Goal: Transaction & Acquisition: Purchase product/service

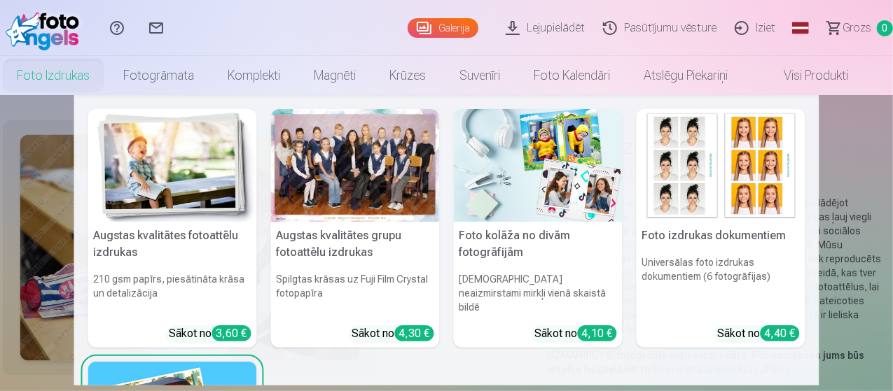
click at [53, 81] on link "Foto izdrukas" at bounding box center [53, 75] width 106 height 39
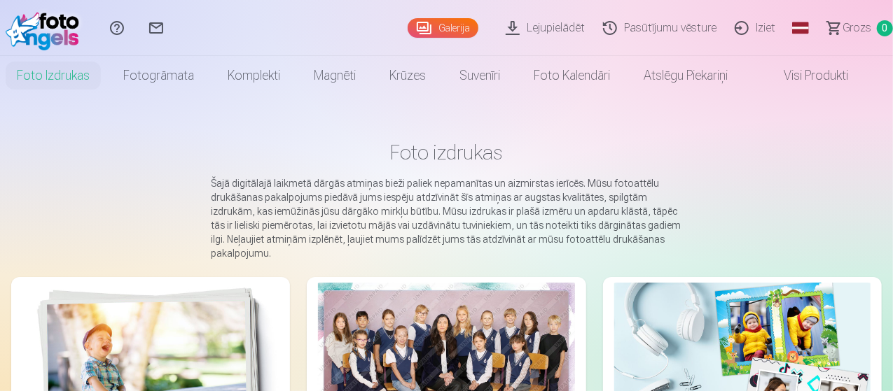
click at [408, 27] on link "Galerija" at bounding box center [443, 28] width 71 height 20
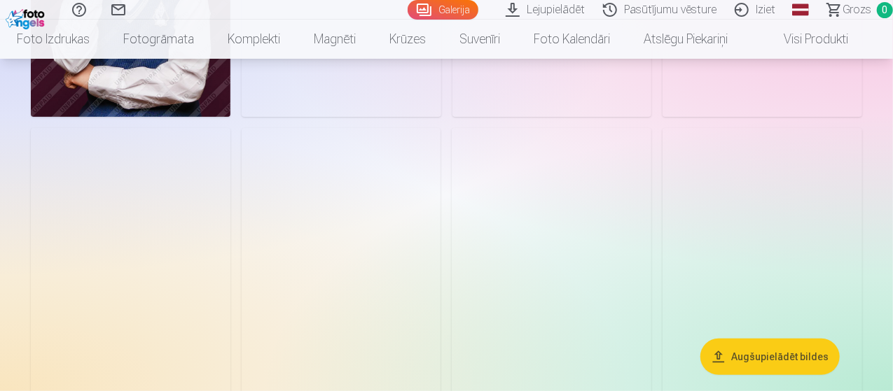
scroll to position [5481, 0]
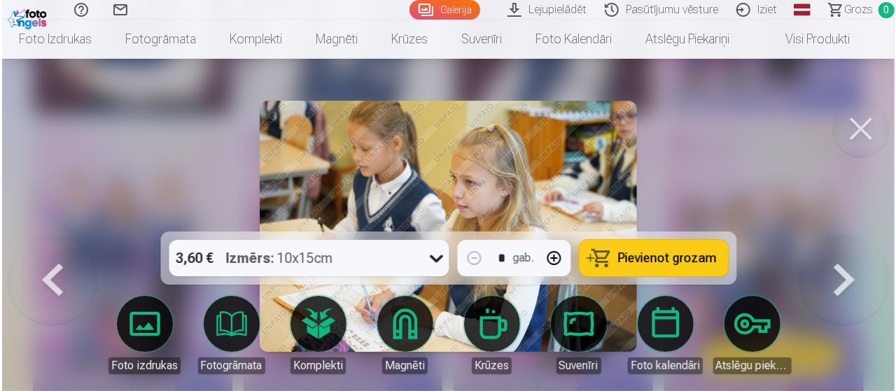
scroll to position [5500, 0]
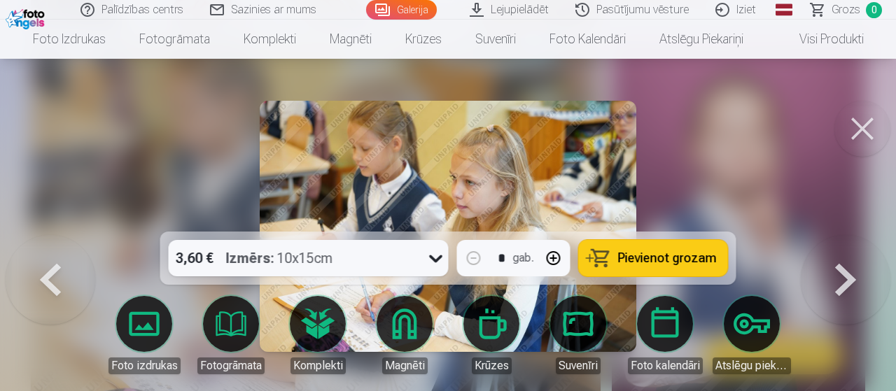
click at [845, 235] on button at bounding box center [846, 235] width 90 height 0
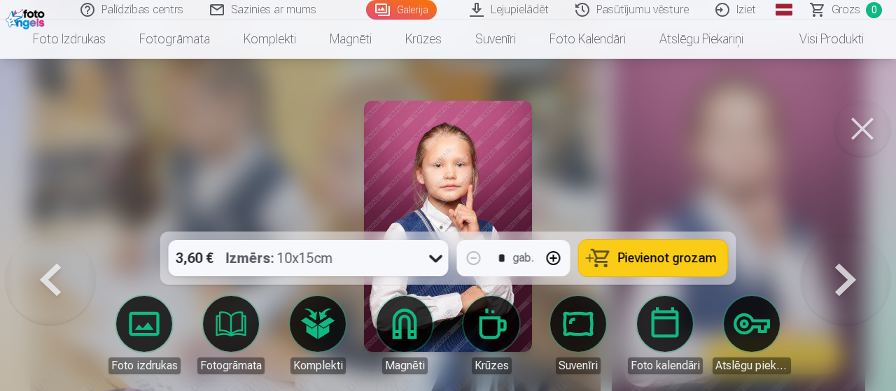
click at [845, 235] on button at bounding box center [846, 235] width 90 height 0
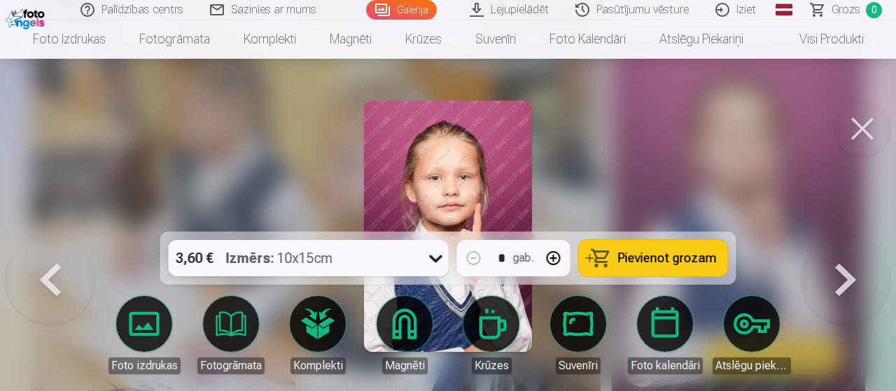
click at [871, 128] on button at bounding box center [863, 129] width 56 height 56
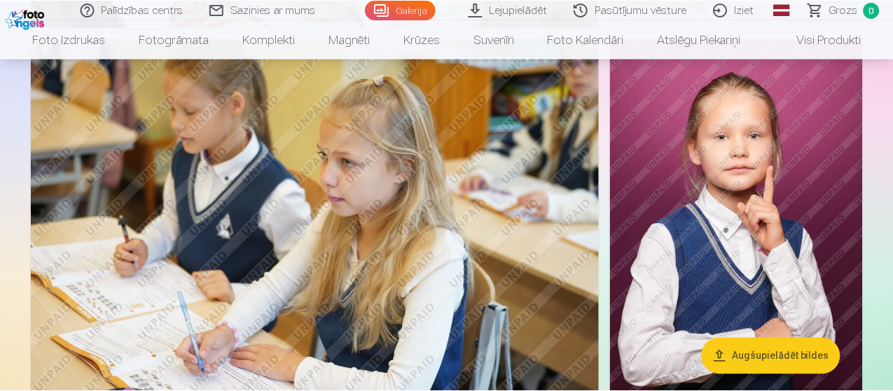
scroll to position [5481, 0]
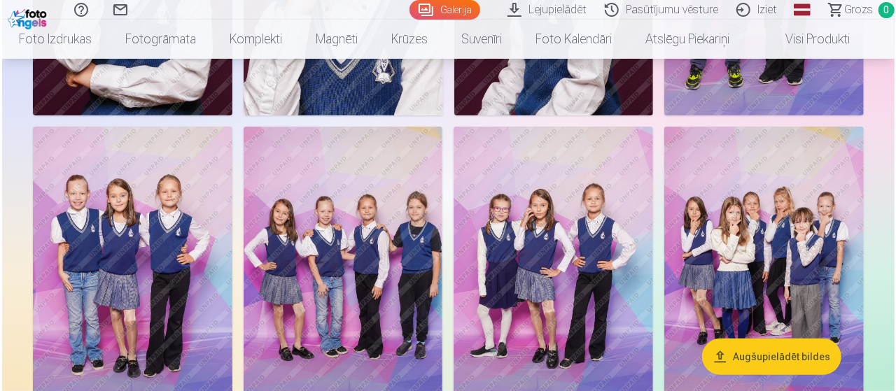
scroll to position [5602, 0]
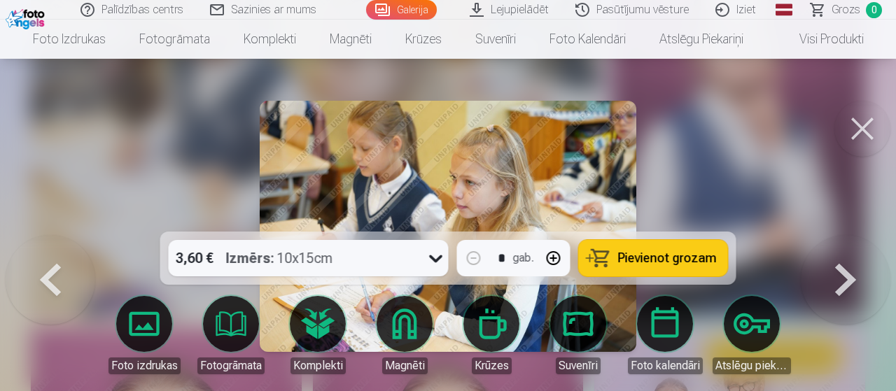
click at [847, 124] on button at bounding box center [863, 129] width 56 height 56
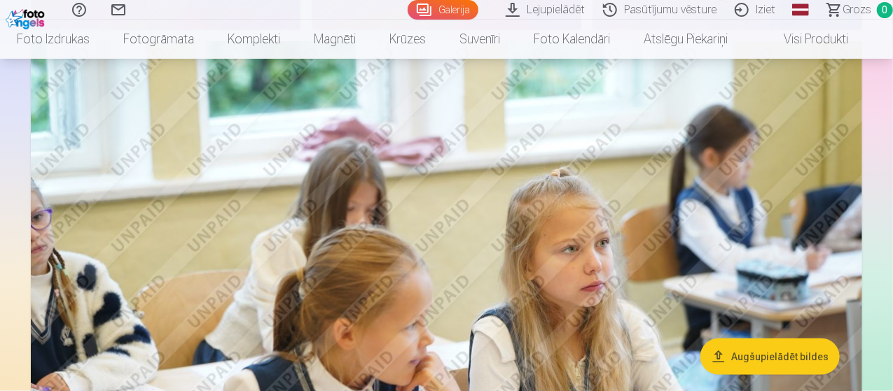
scroll to position [6294, 0]
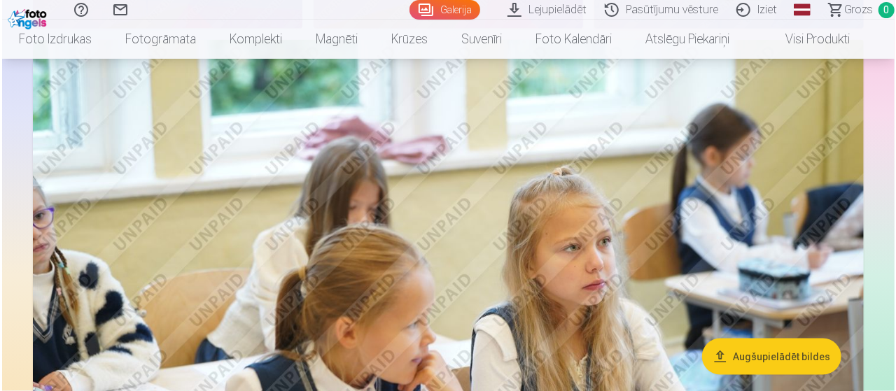
scroll to position [6316, 0]
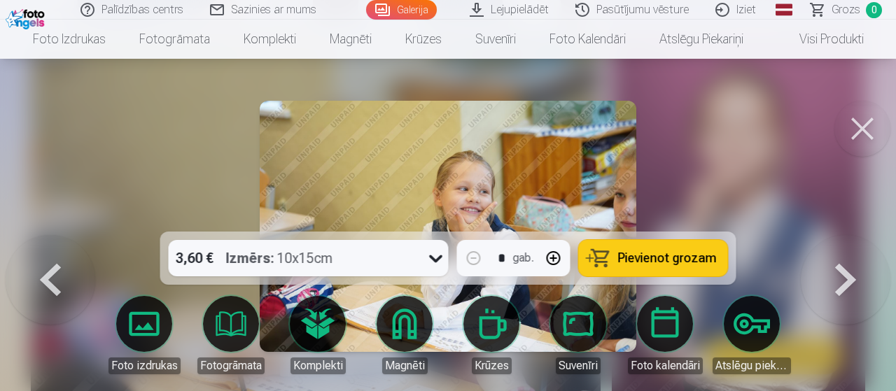
click at [868, 113] on button at bounding box center [863, 129] width 56 height 56
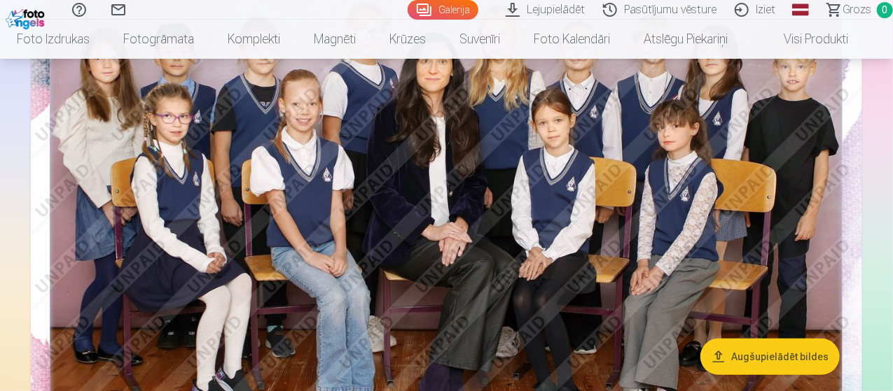
scroll to position [251, 0]
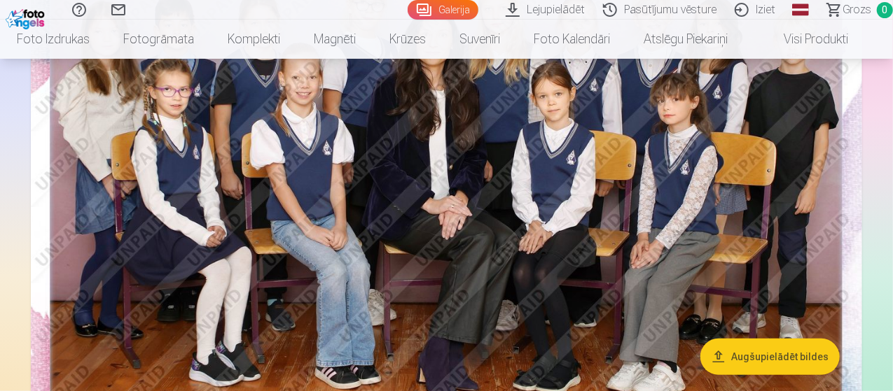
click at [492, 229] on img at bounding box center [446, 180] width 831 height 555
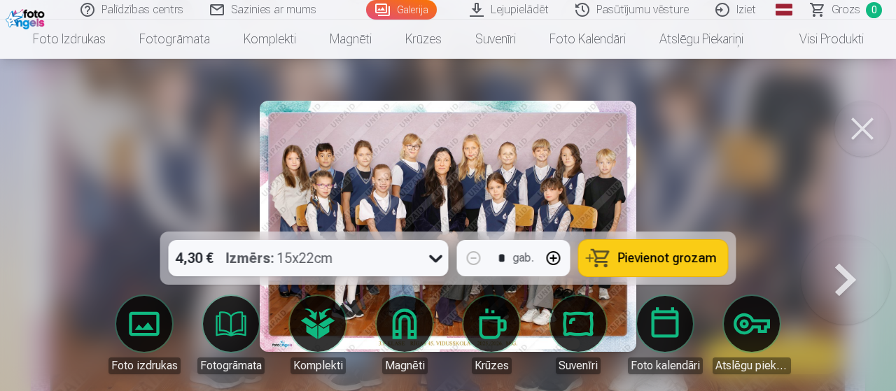
click at [655, 253] on span "Pievienot grozam" at bounding box center [667, 258] width 99 height 13
click at [853, 113] on button at bounding box center [863, 129] width 56 height 56
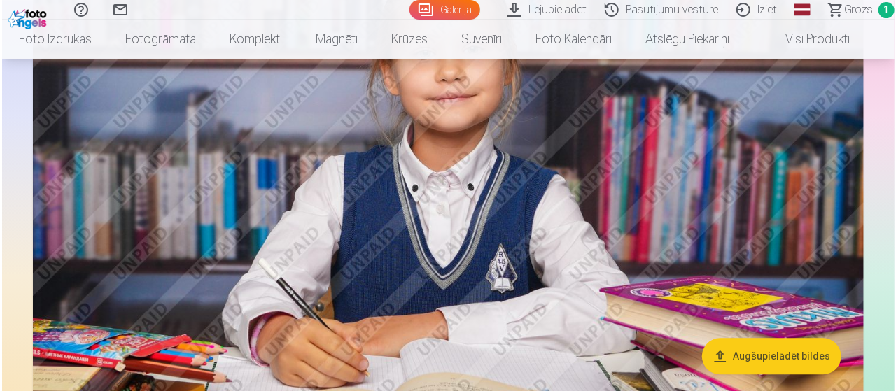
scroll to position [1347, 0]
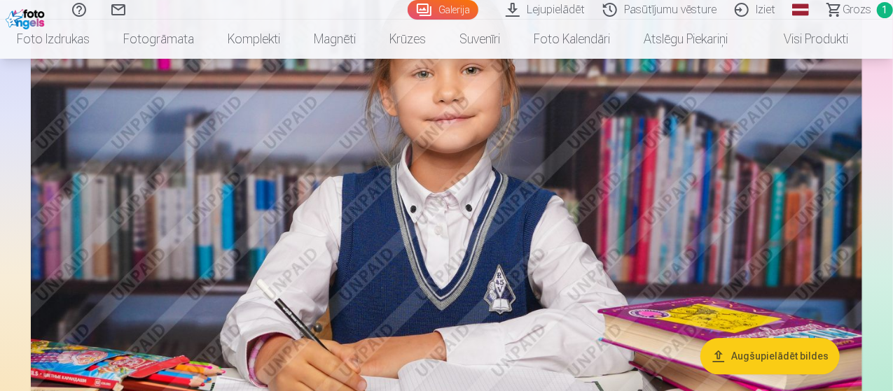
click at [535, 202] on img at bounding box center [446, 215] width 831 height 554
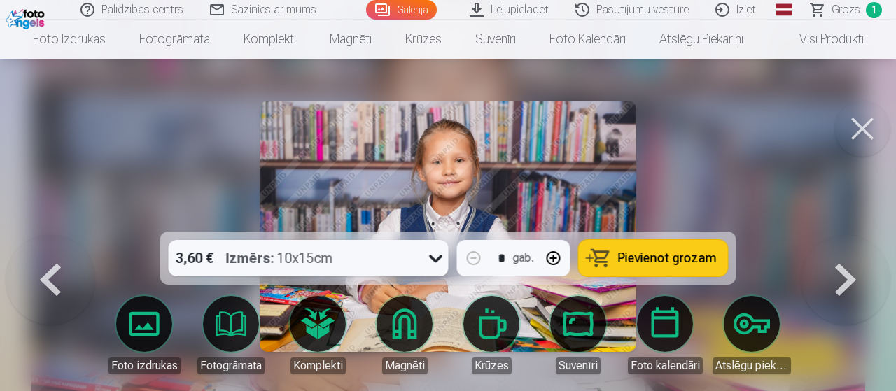
click at [559, 257] on button "button" at bounding box center [554, 259] width 34 height 34
click at [643, 258] on span "Pievienot grozam" at bounding box center [667, 258] width 99 height 13
type input "*"
click at [435, 257] on icon at bounding box center [436, 258] width 22 height 22
click at [691, 135] on div at bounding box center [448, 195] width 896 height 391
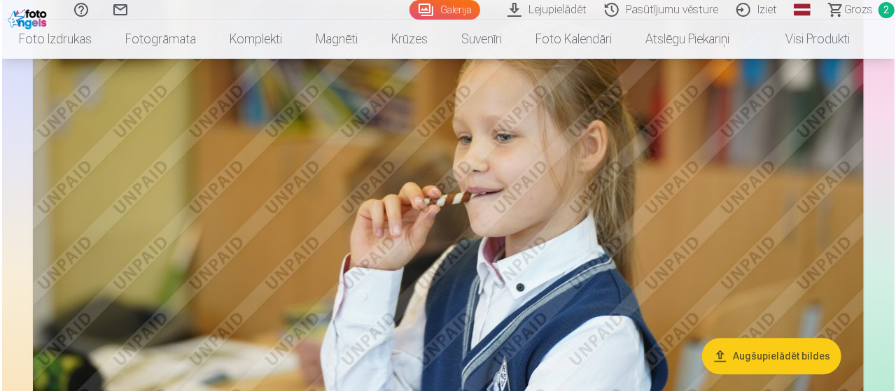
scroll to position [1925, 0]
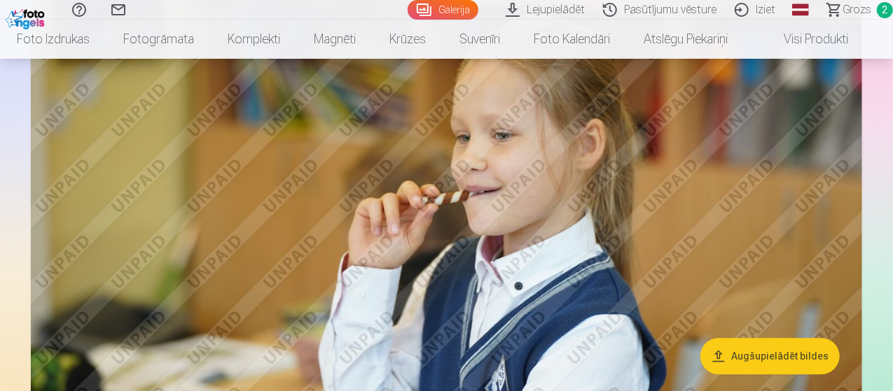
click at [515, 183] on img at bounding box center [446, 202] width 831 height 554
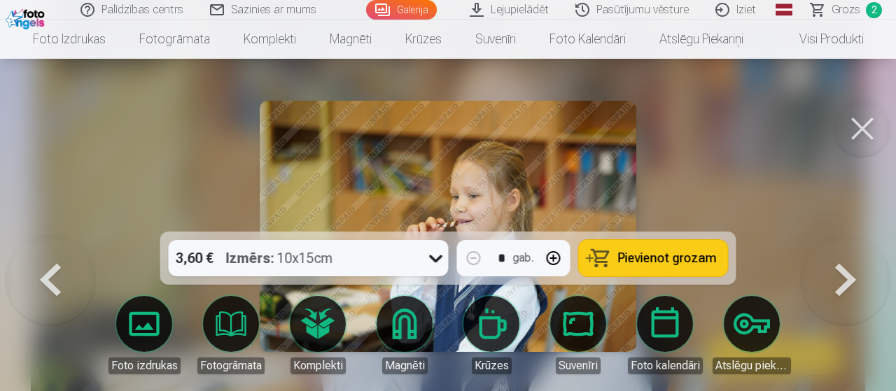
click at [658, 264] on span "Pievienot grozam" at bounding box center [667, 258] width 99 height 13
click at [867, 129] on button at bounding box center [863, 129] width 56 height 56
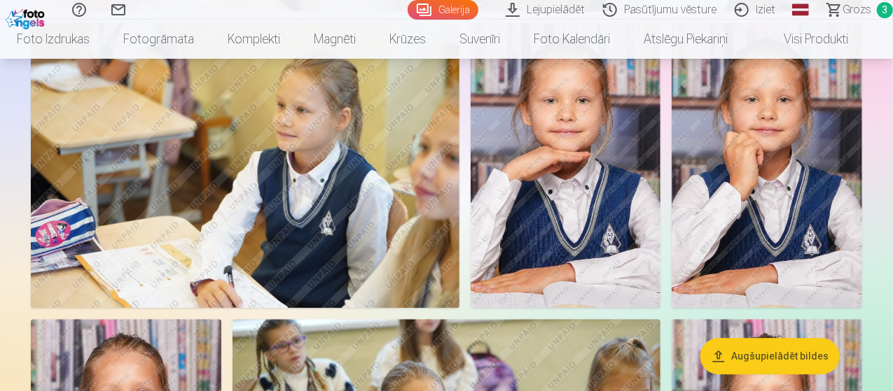
scroll to position [4090, 0]
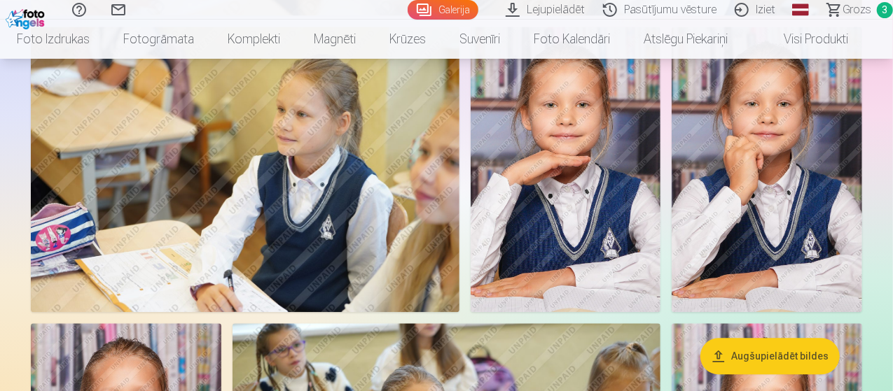
click at [375, 263] on img at bounding box center [245, 170] width 429 height 286
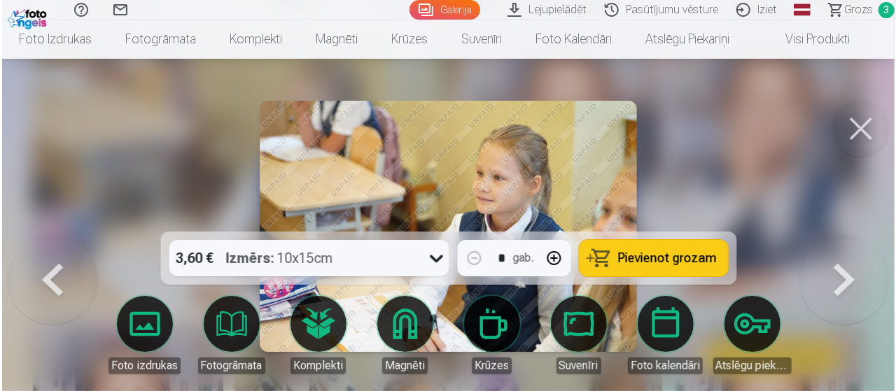
scroll to position [4097, 0]
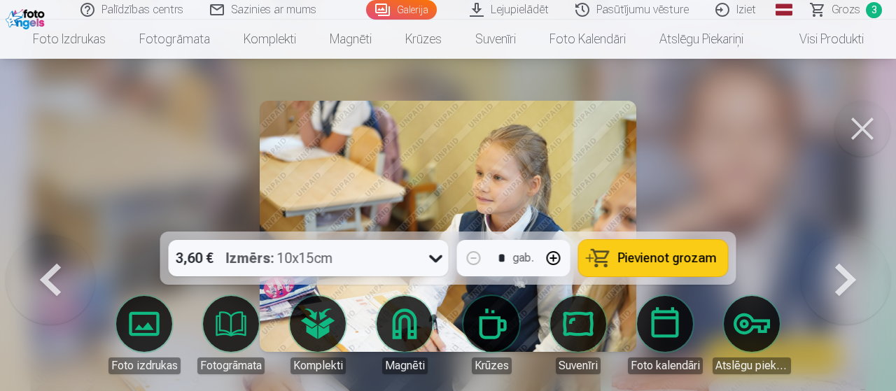
click at [632, 252] on span "Pievienot grozam" at bounding box center [667, 258] width 99 height 13
click at [164, 159] on div at bounding box center [448, 195] width 896 height 391
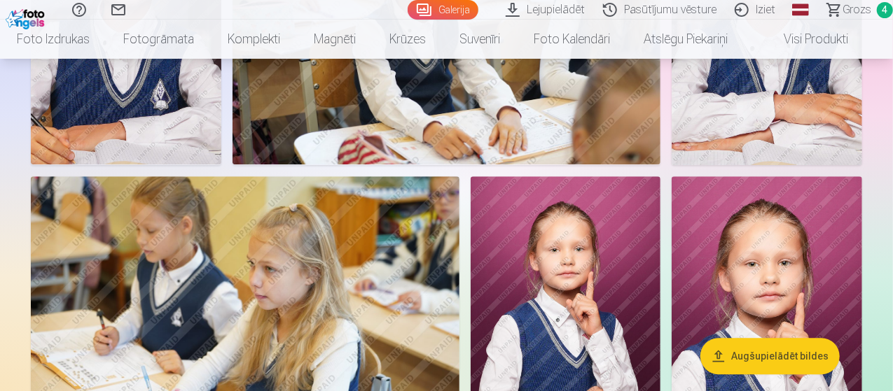
scroll to position [4529, 0]
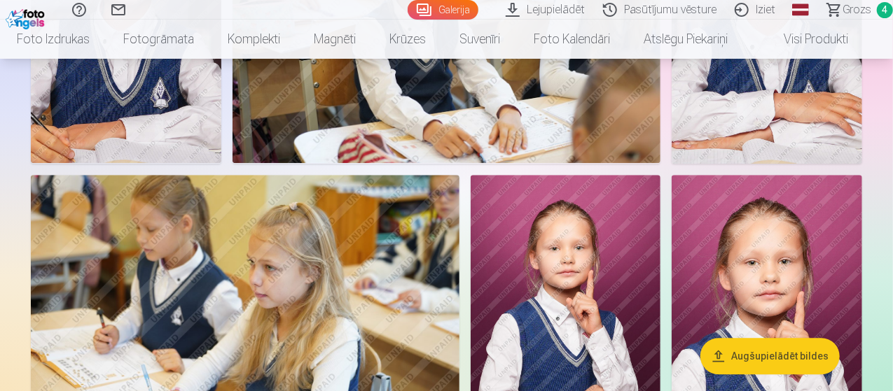
click at [221, 164] on img at bounding box center [126, 21] width 190 height 286
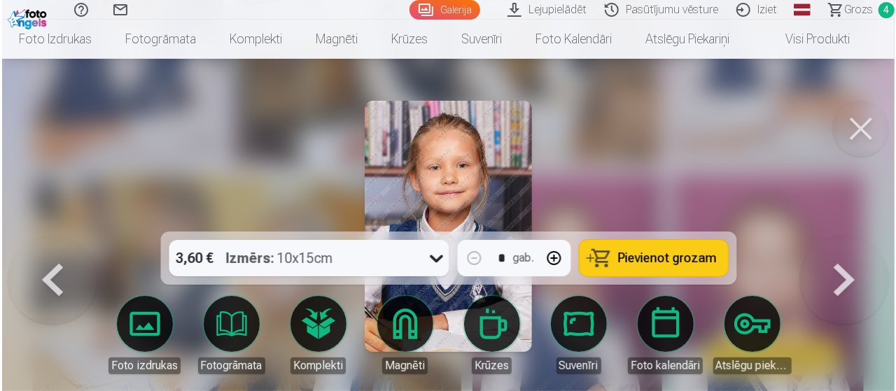
scroll to position [4546, 0]
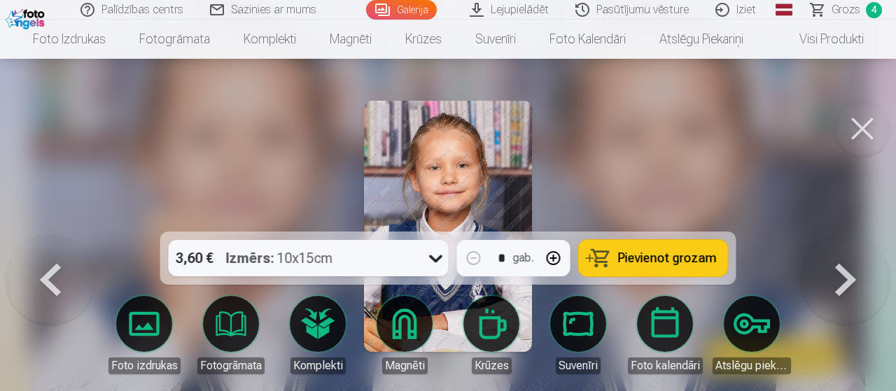
click at [663, 249] on button "Pievienot grozam" at bounding box center [653, 258] width 149 height 36
click at [639, 179] on div at bounding box center [448, 195] width 896 height 391
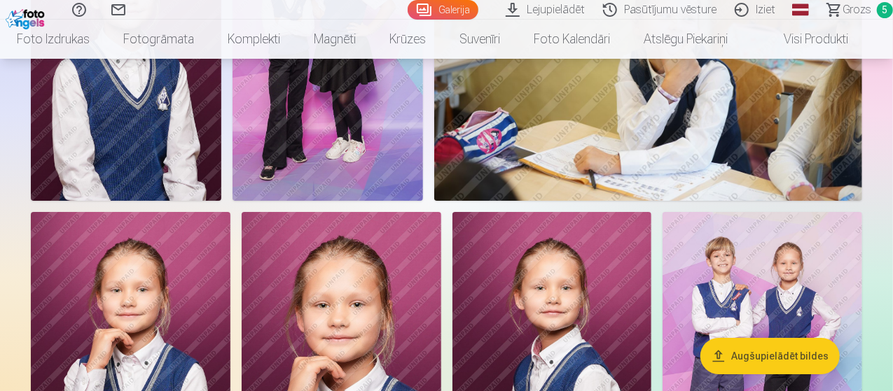
scroll to position [5087, 0]
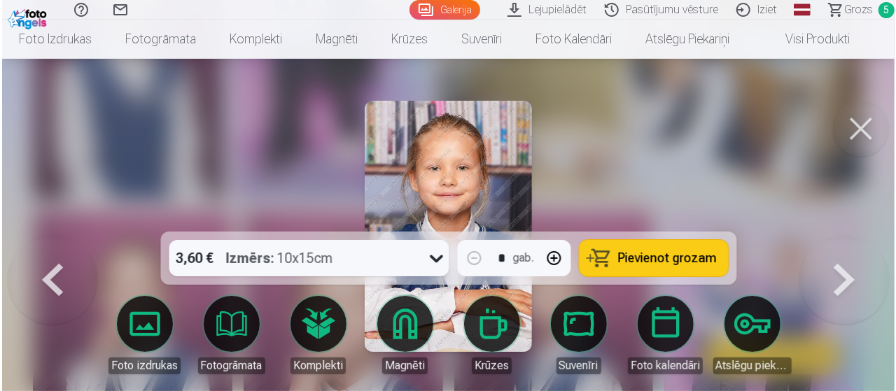
scroll to position [5104, 0]
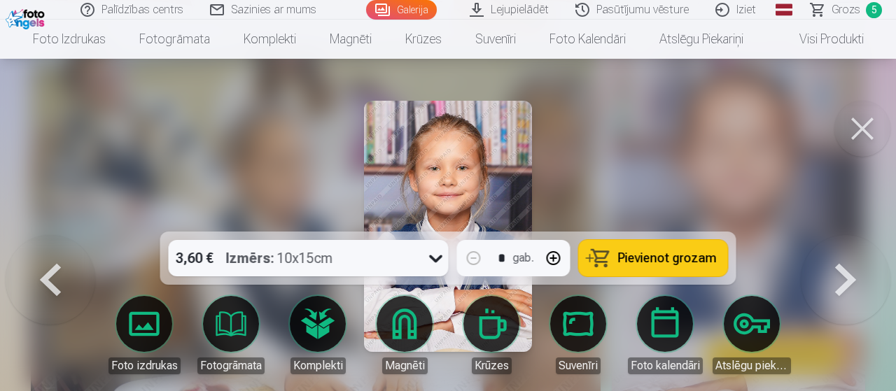
click at [862, 128] on button at bounding box center [863, 129] width 56 height 56
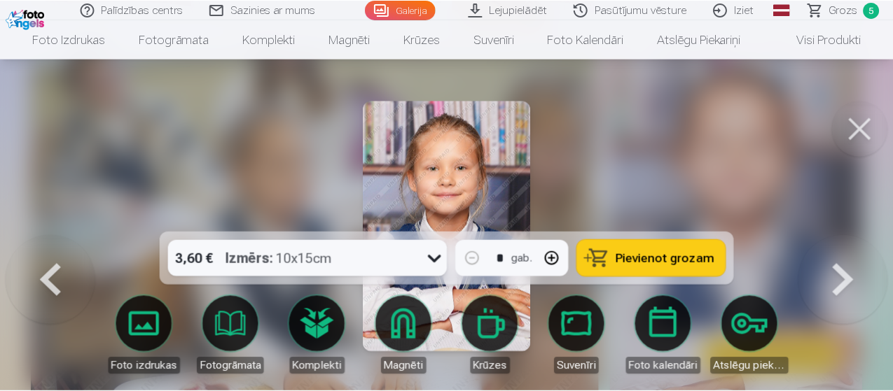
scroll to position [5087, 0]
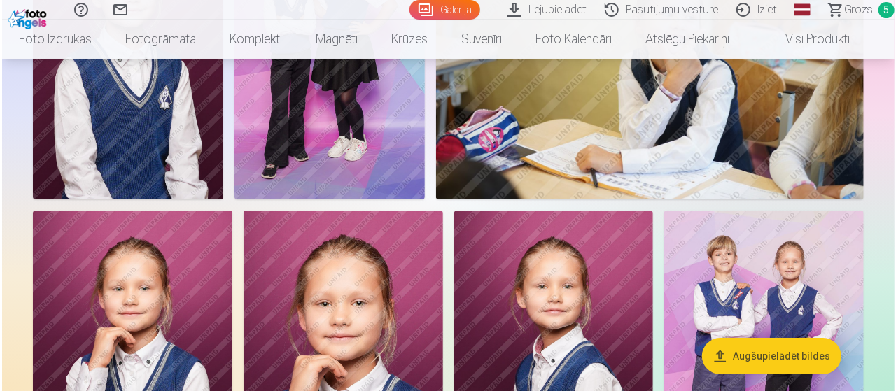
scroll to position [5104, 0]
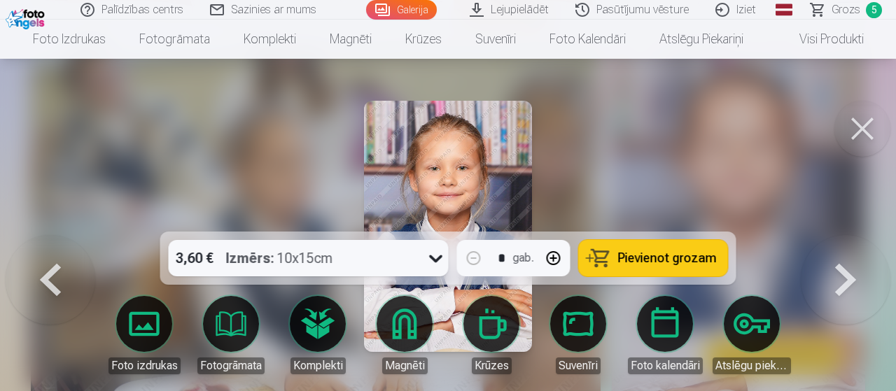
click at [653, 267] on button "Pievienot grozam" at bounding box center [653, 258] width 149 height 36
click at [613, 209] on div at bounding box center [448, 195] width 896 height 391
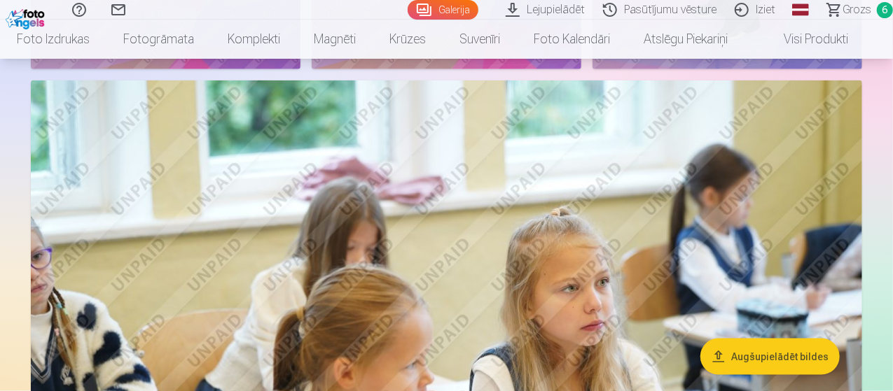
scroll to position [6255, 0]
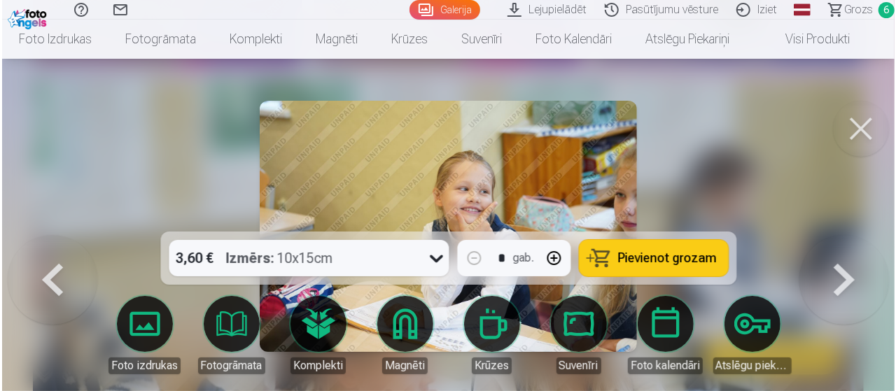
scroll to position [6277, 0]
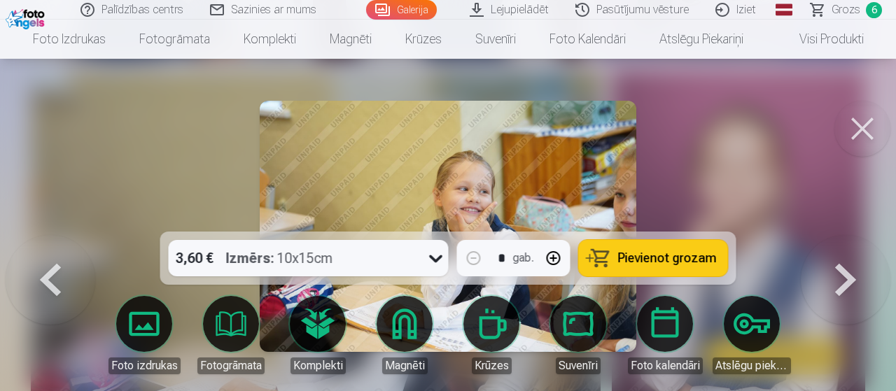
click at [554, 251] on button "button" at bounding box center [554, 259] width 34 height 34
click at [648, 256] on span "Pievienot grozam" at bounding box center [667, 258] width 99 height 13
type input "*"
click at [666, 125] on div at bounding box center [448, 195] width 896 height 391
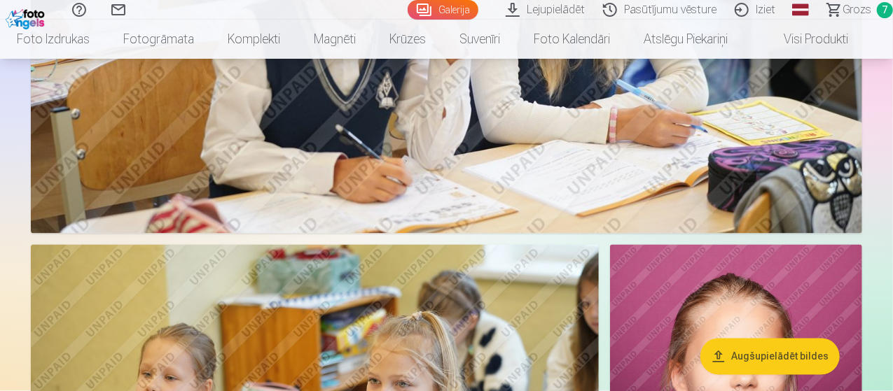
scroll to position [6656, 0]
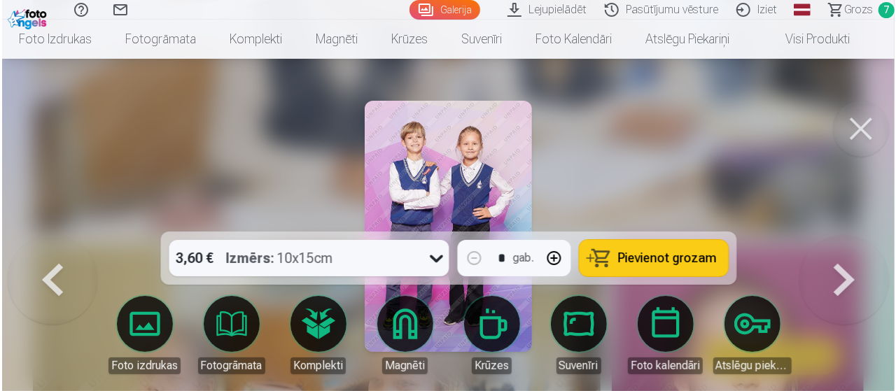
scroll to position [6679, 0]
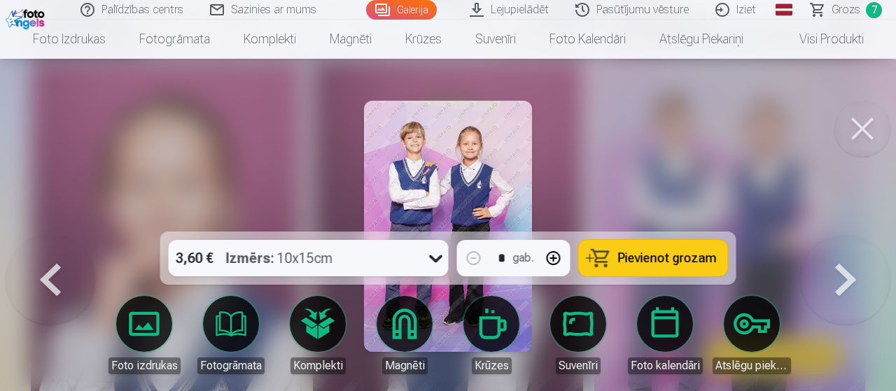
click at [668, 265] on span "Pievienot grozam" at bounding box center [667, 258] width 99 height 13
click at [847, 131] on button at bounding box center [863, 129] width 56 height 56
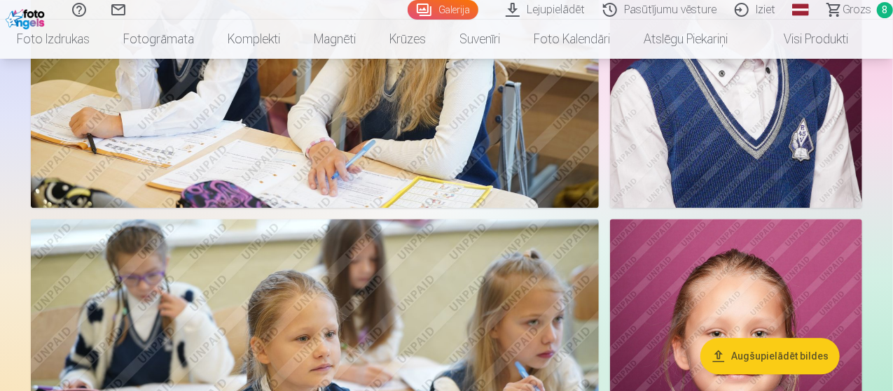
scroll to position [7080, 0]
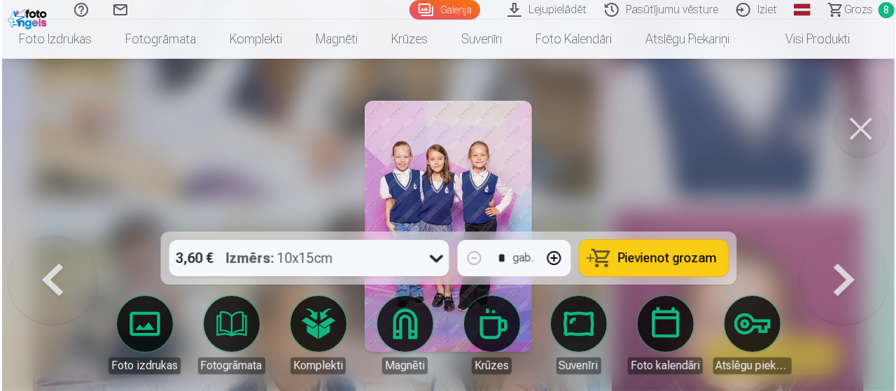
scroll to position [7105, 0]
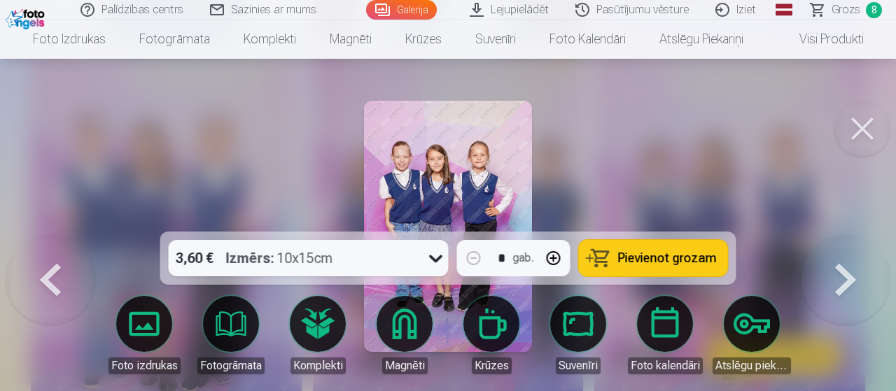
click at [644, 252] on span "Pievienot grozam" at bounding box center [667, 258] width 99 height 13
click at [857, 123] on button at bounding box center [863, 129] width 56 height 56
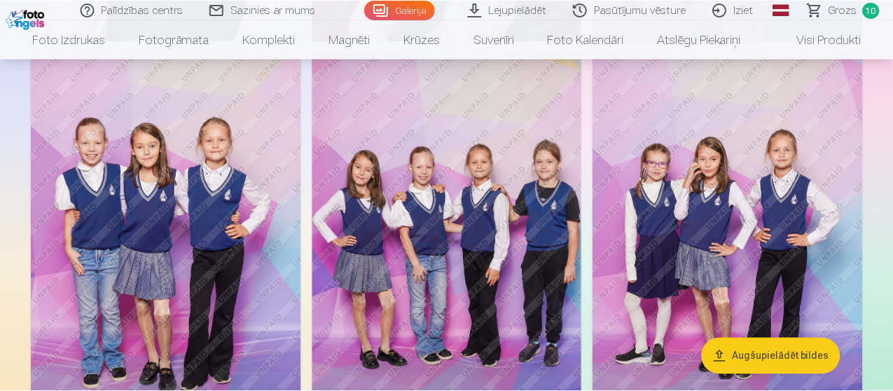
scroll to position [7080, 0]
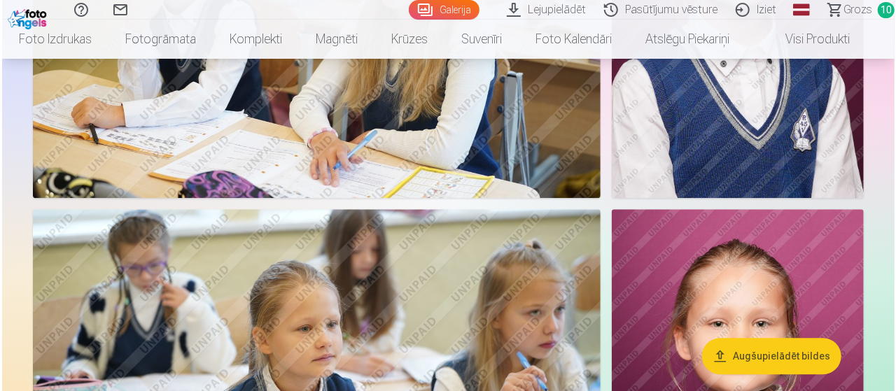
scroll to position [7105, 0]
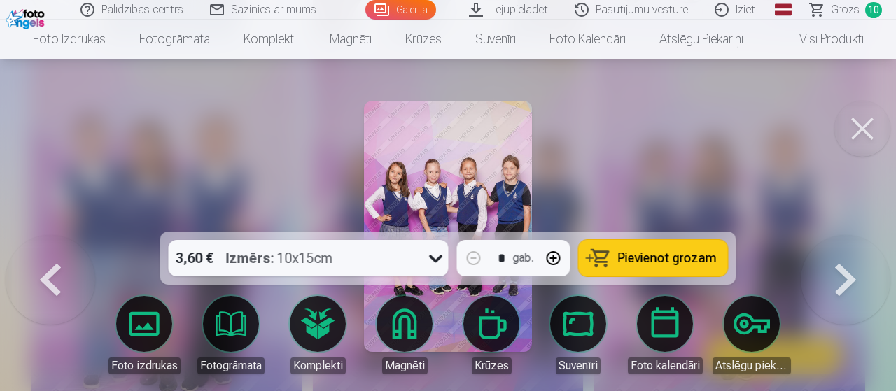
click at [675, 257] on span "Pievienot grozam" at bounding box center [667, 258] width 99 height 13
click at [854, 136] on button at bounding box center [863, 129] width 56 height 56
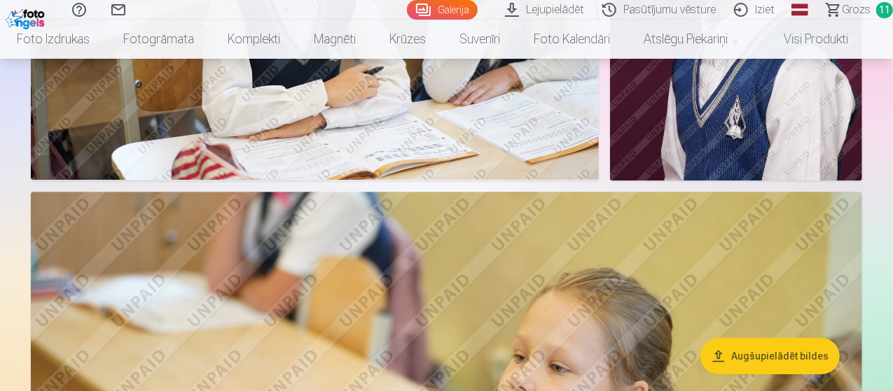
scroll to position [7488, 0]
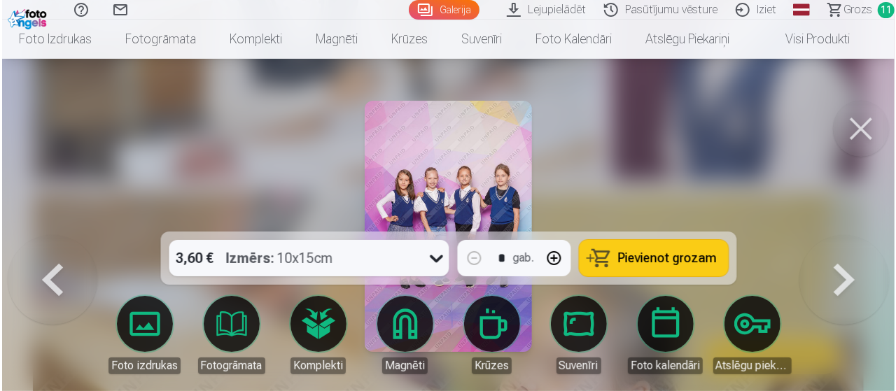
scroll to position [7515, 0]
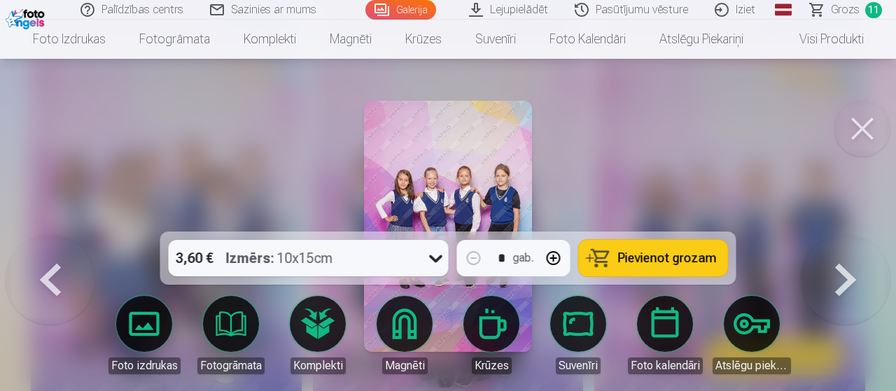
click at [679, 268] on button "Pievienot grozam" at bounding box center [653, 258] width 149 height 36
click at [859, 143] on button at bounding box center [863, 129] width 56 height 56
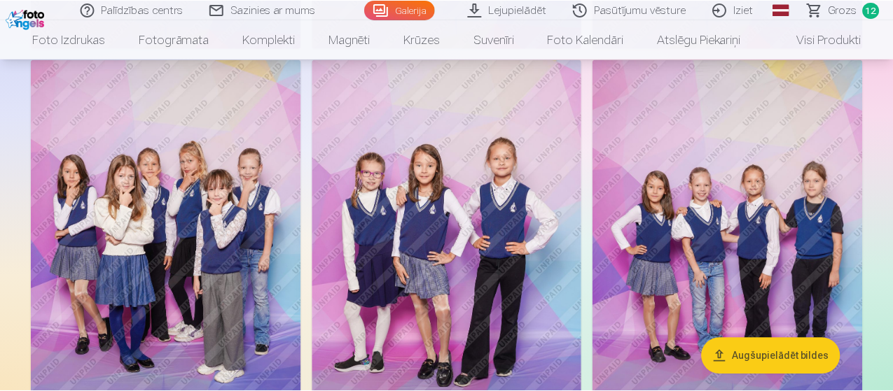
scroll to position [7488, 0]
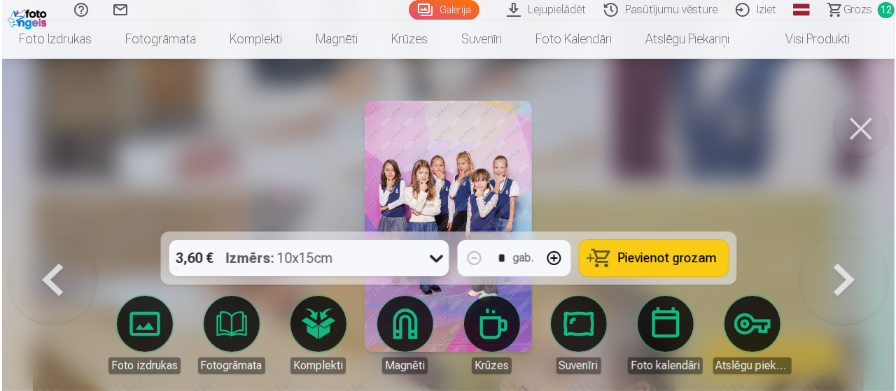
scroll to position [7515, 0]
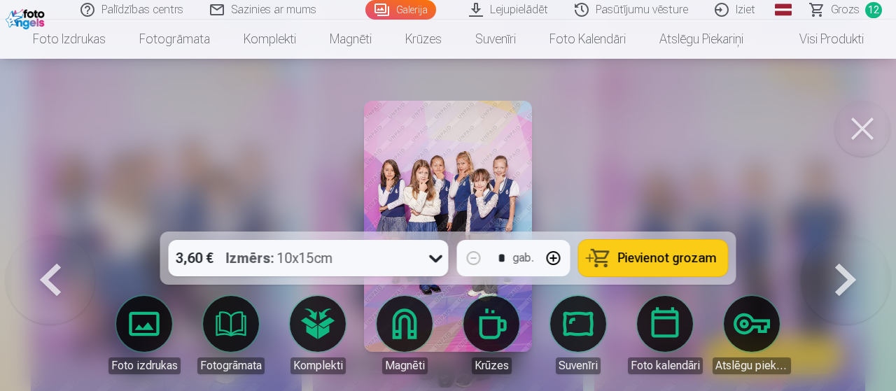
click at [600, 251] on button "Pievienot grozam" at bounding box center [653, 258] width 149 height 36
click at [863, 109] on button at bounding box center [863, 129] width 56 height 56
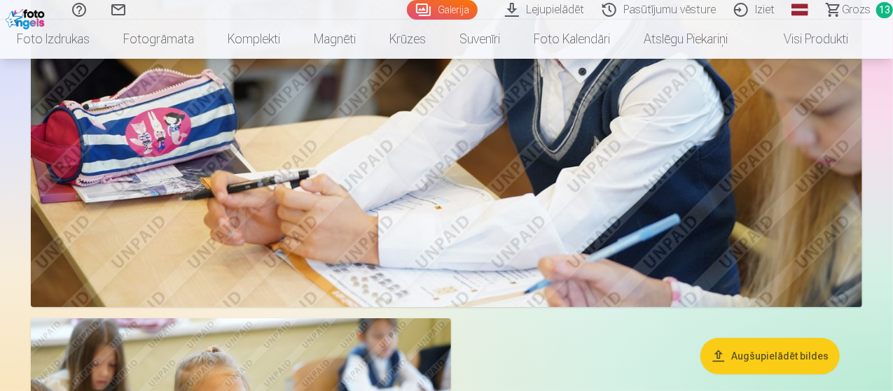
scroll to position [7922, 0]
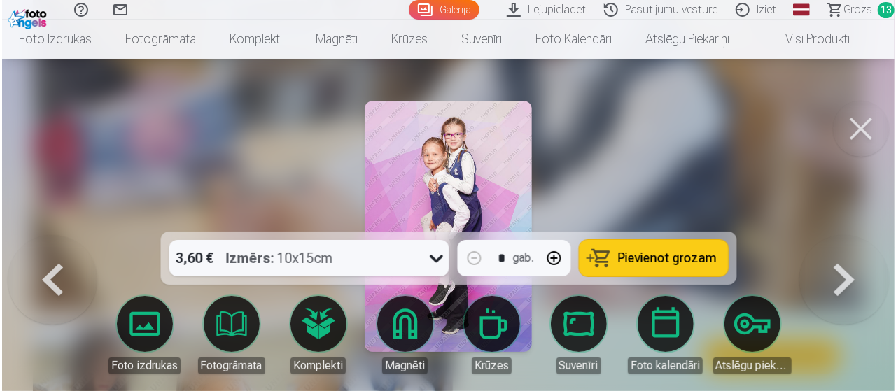
scroll to position [7950, 0]
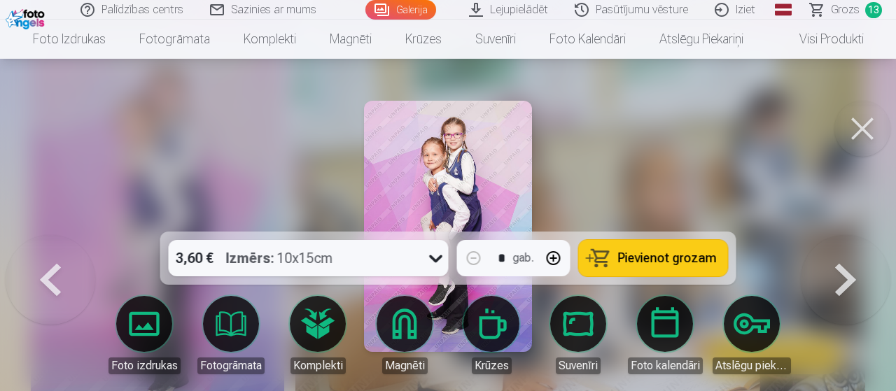
click at [641, 260] on span "Pievienot grozam" at bounding box center [667, 258] width 99 height 13
click at [869, 127] on button at bounding box center [863, 129] width 56 height 56
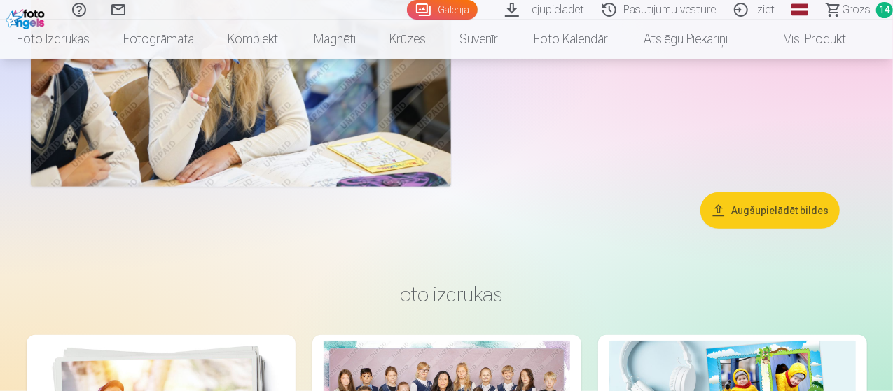
scroll to position [8336, 0]
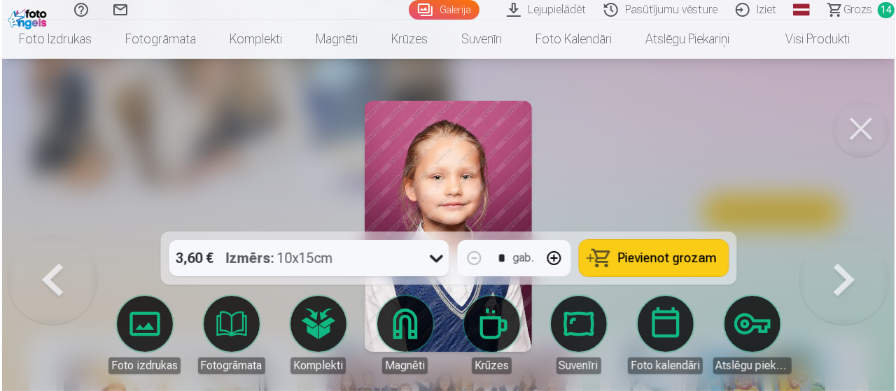
scroll to position [8366, 0]
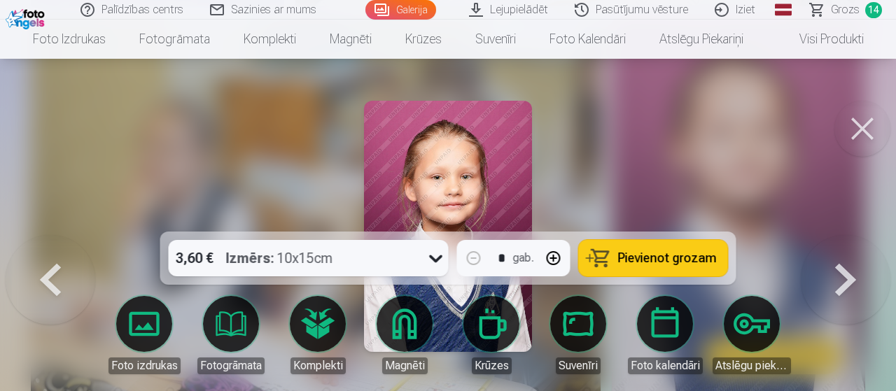
click at [687, 265] on span "Pievienot grozam" at bounding box center [667, 258] width 99 height 13
click at [862, 123] on button at bounding box center [863, 129] width 56 height 56
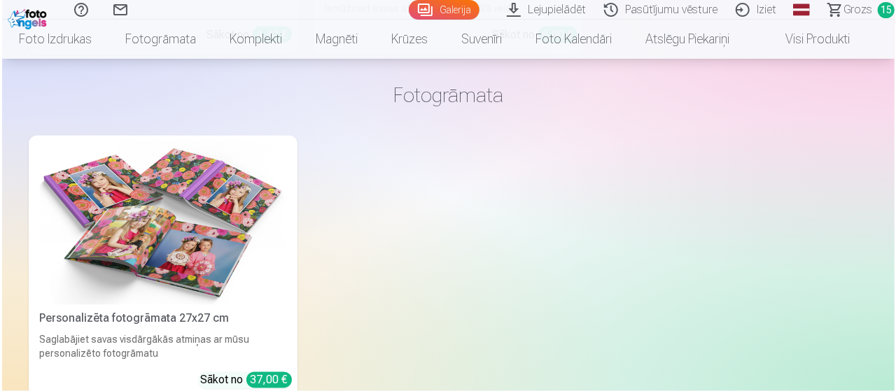
scroll to position [9168, 0]
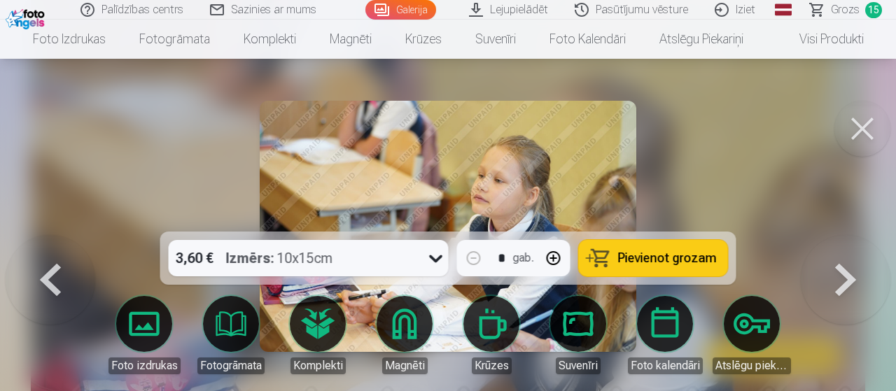
click at [676, 261] on span "Pievienot grozam" at bounding box center [667, 258] width 99 height 13
click at [847, 135] on button at bounding box center [863, 129] width 56 height 56
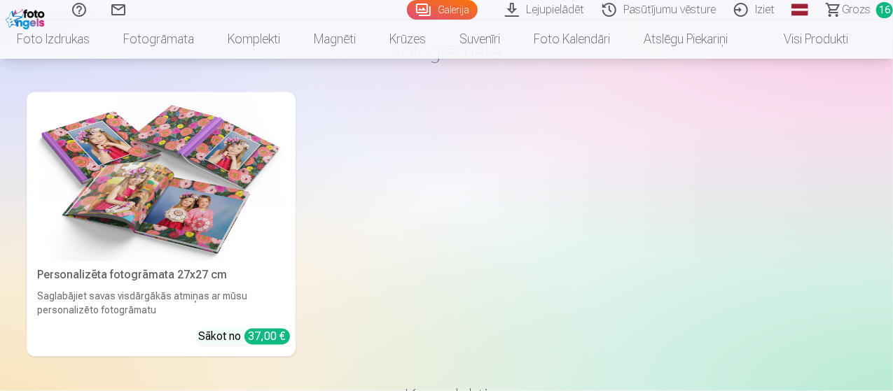
scroll to position [9201, 0]
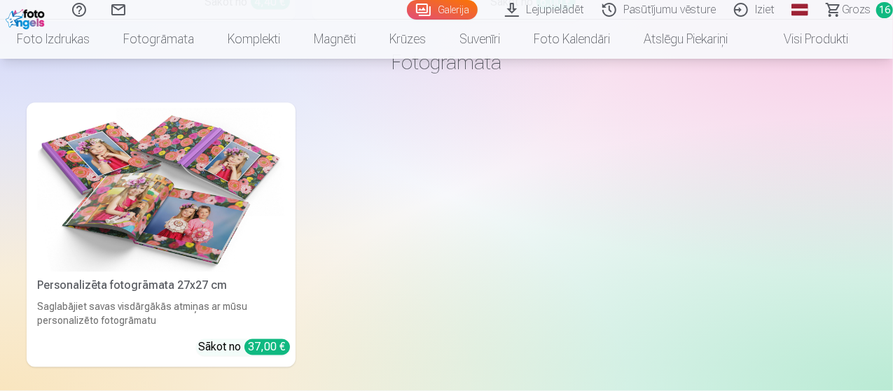
click at [831, 40] on link "Visi produkti" at bounding box center [804, 39] width 120 height 39
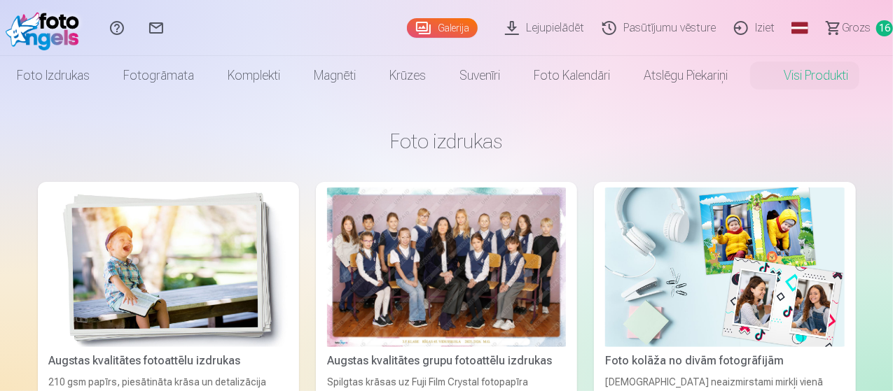
click at [842, 29] on span "Grozs" at bounding box center [856, 28] width 29 height 17
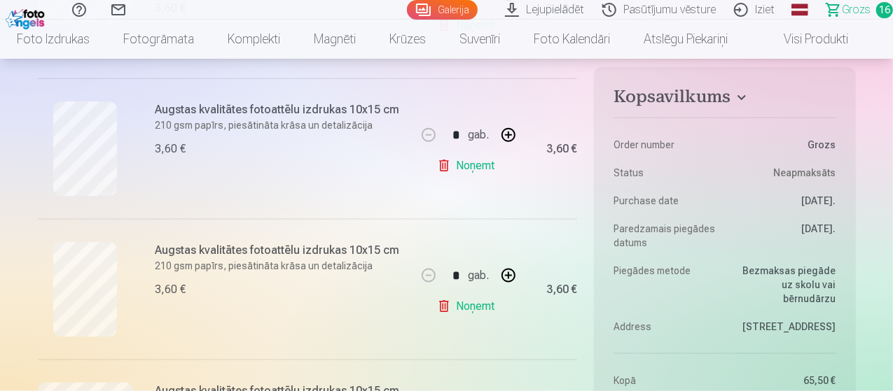
scroll to position [824, 0]
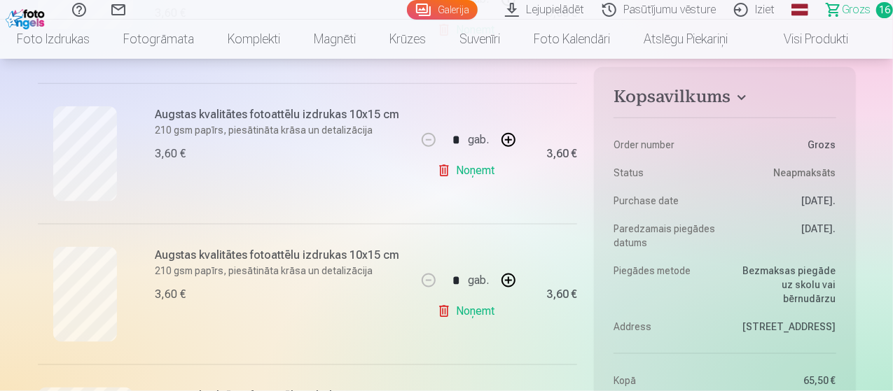
click at [462, 174] on link "Noņemt" at bounding box center [469, 171] width 64 height 28
type input "*"
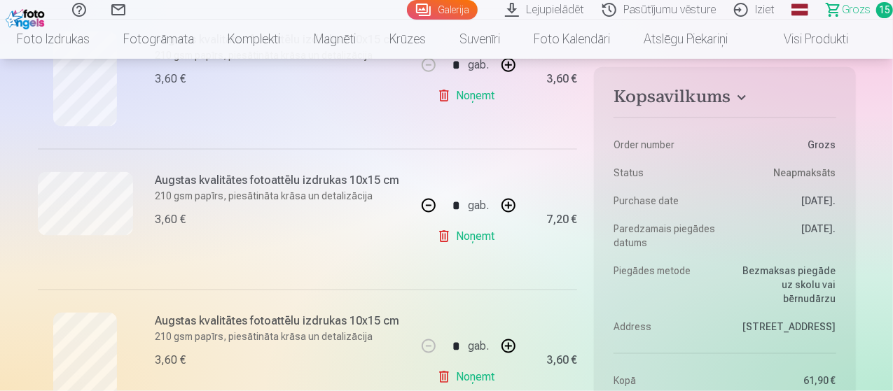
scroll to position [902, 0]
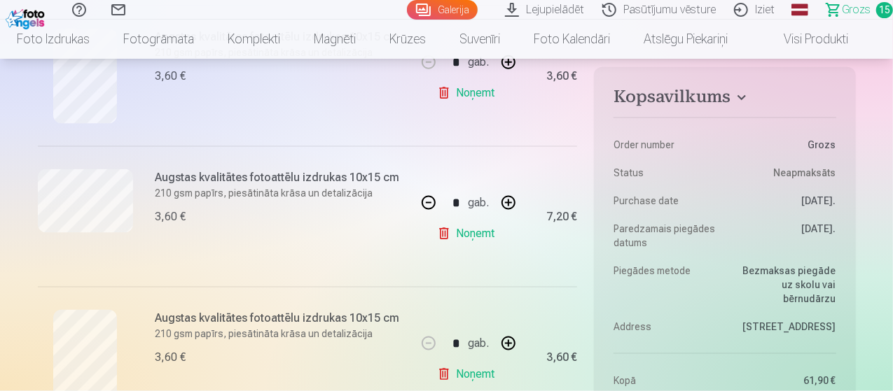
click at [431, 200] on button "button" at bounding box center [429, 203] width 34 height 34
type input "*"
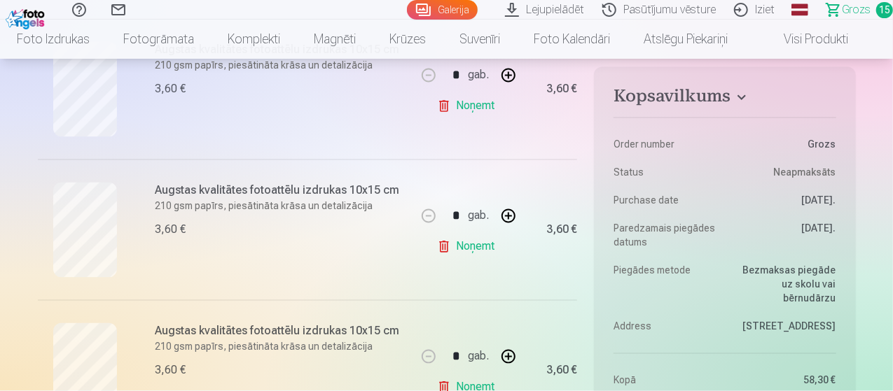
scroll to position [1252, 0]
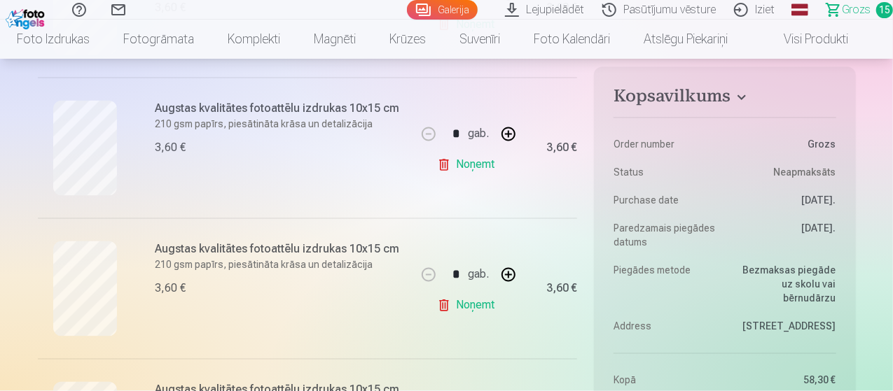
click at [448, 307] on link "Noņemt" at bounding box center [469, 306] width 64 height 28
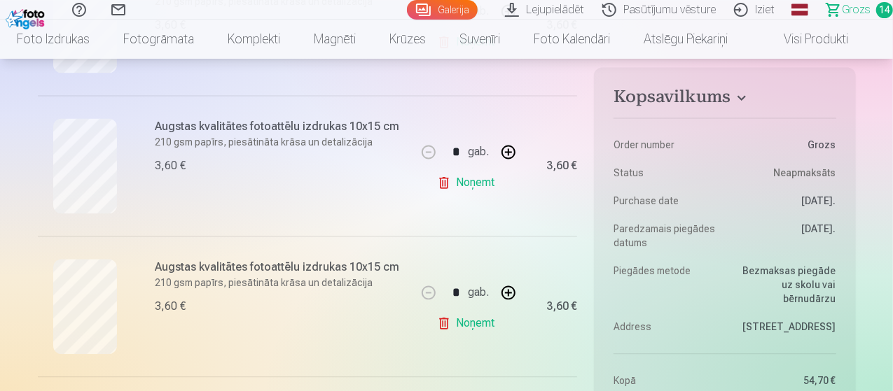
scroll to position [1376, 0]
click at [455, 324] on link "Noņemt" at bounding box center [469, 323] width 64 height 28
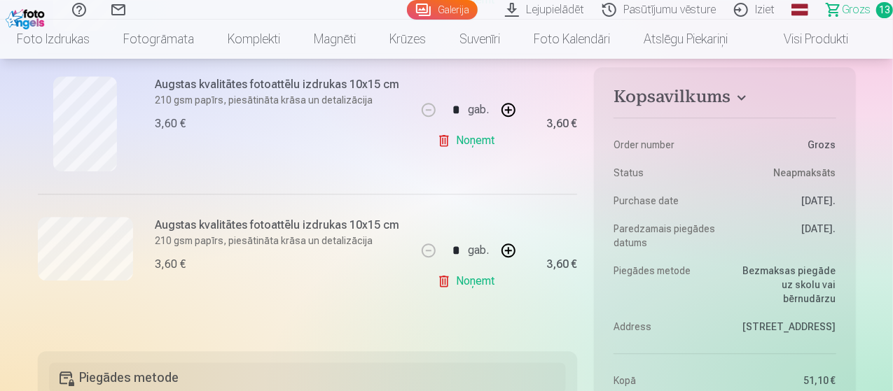
scroll to position [1842, 0]
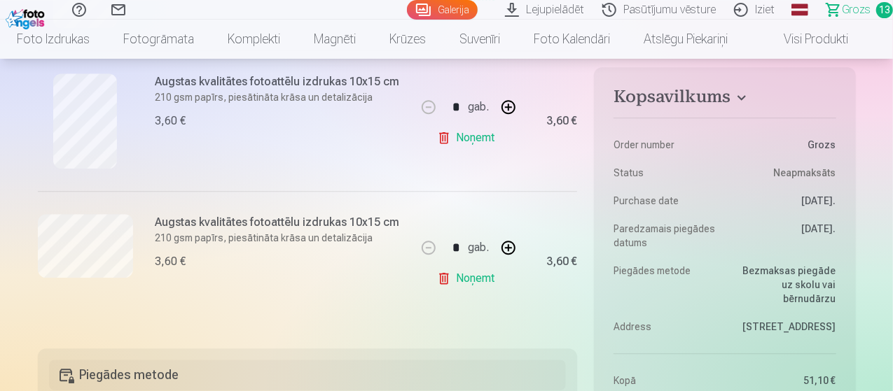
click at [465, 277] on link "Noņemt" at bounding box center [469, 279] width 64 height 28
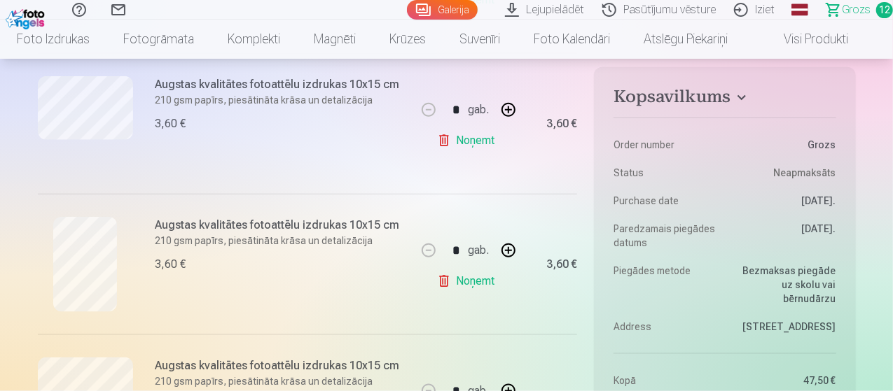
scroll to position [714, 0]
click at [511, 245] on button "button" at bounding box center [509, 250] width 34 height 34
type input "*"
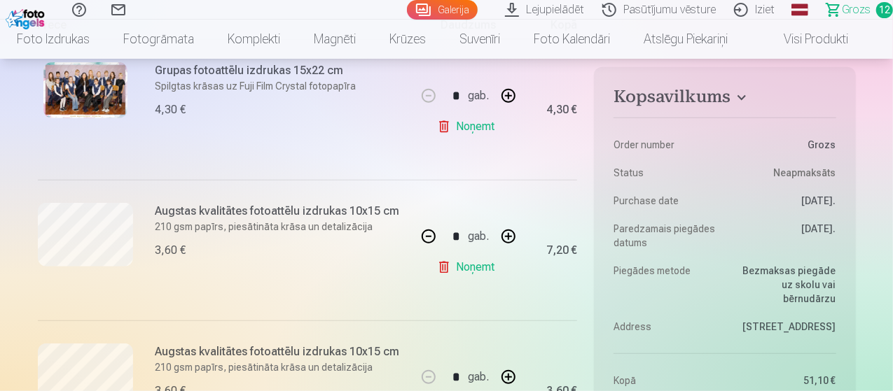
scroll to position [305, 0]
click at [426, 237] on button "button" at bounding box center [429, 238] width 34 height 34
type input "*"
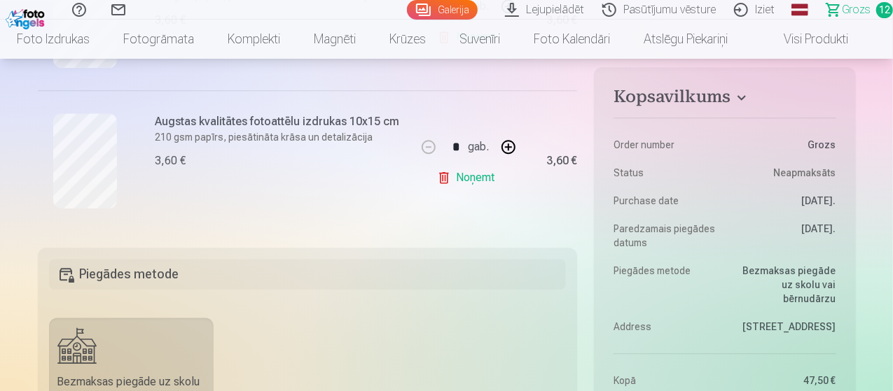
scroll to position [1803, 0]
click at [462, 172] on link "Noņemt" at bounding box center [469, 177] width 64 height 28
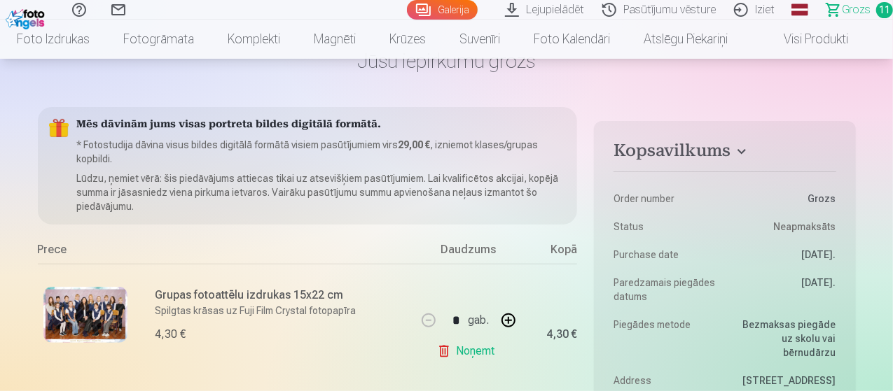
scroll to position [0, 0]
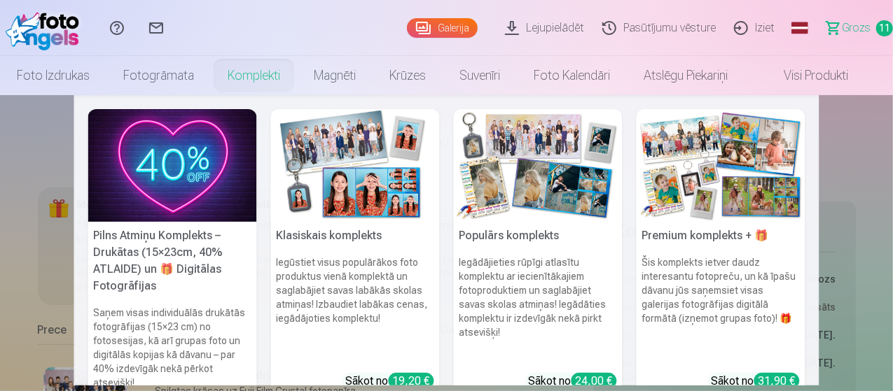
click at [712, 209] on img at bounding box center [721, 165] width 169 height 113
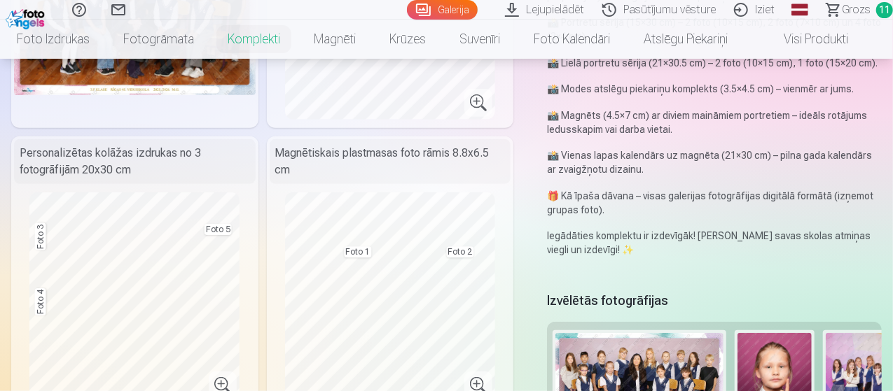
scroll to position [258, 0]
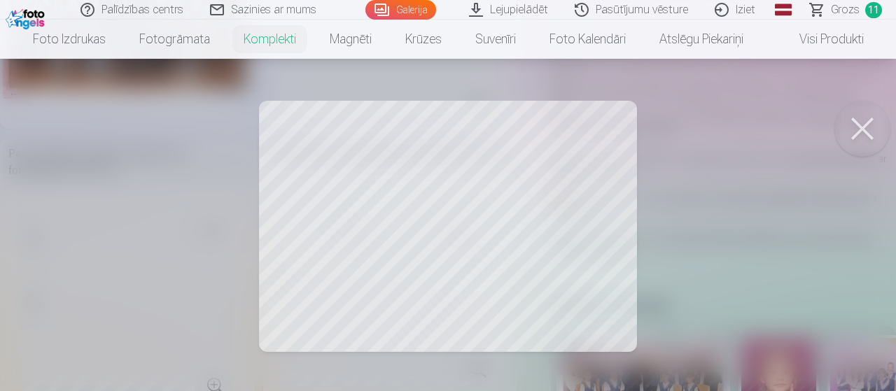
click at [599, 317] on div at bounding box center [448, 195] width 896 height 391
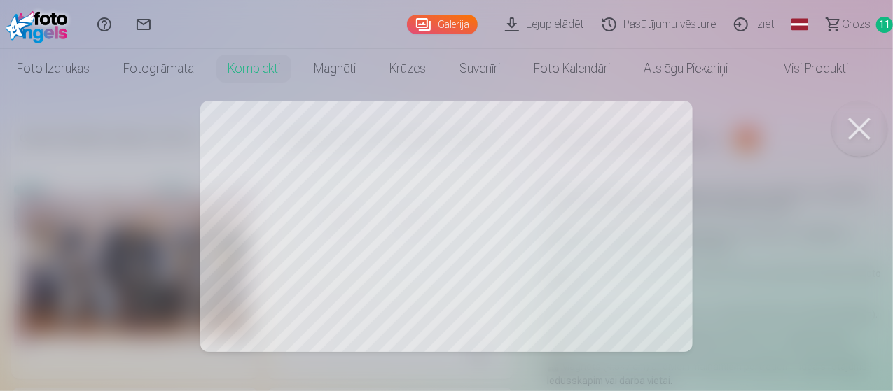
scroll to position [0, 283]
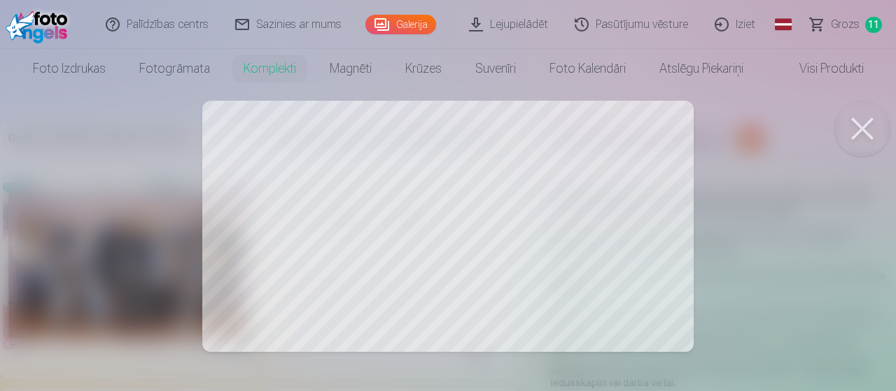
click at [451, 242] on div at bounding box center [448, 195] width 896 height 391
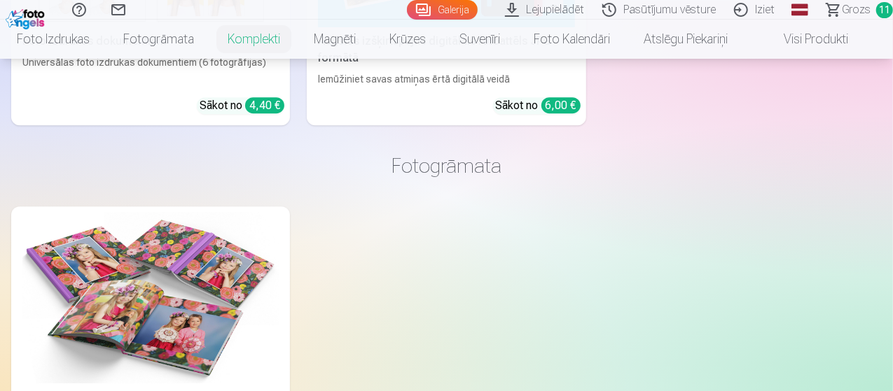
scroll to position [1999, 0]
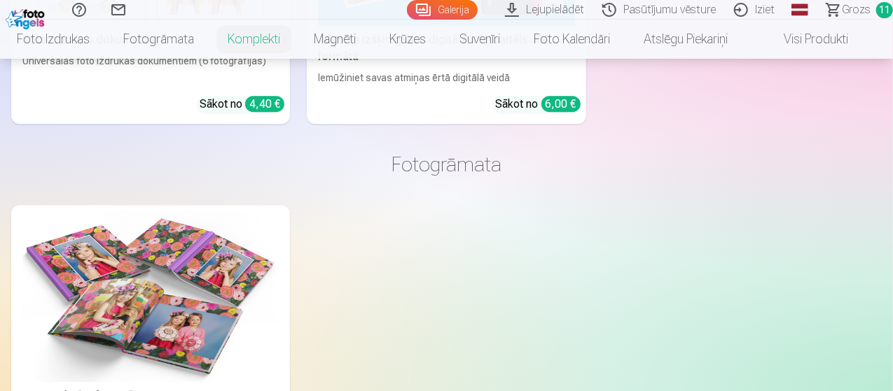
click at [123, 299] on link "Personalizēta fotogrāmata 27x27 cm Saglabājiet savas visdārgākās atmiņas ar mūs…" at bounding box center [150, 341] width 279 height 272
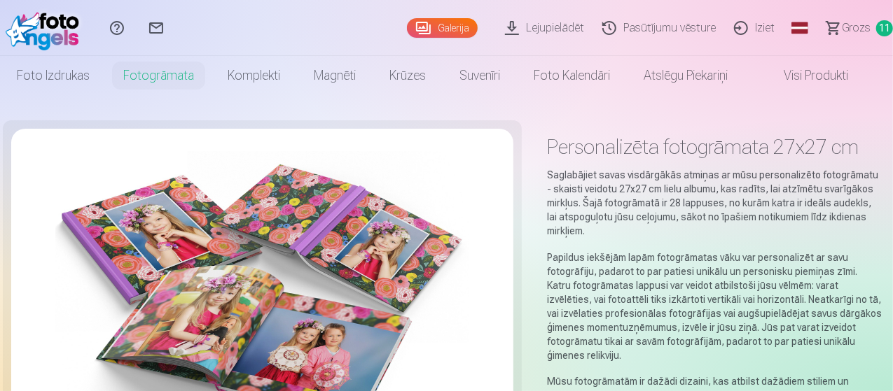
click at [825, 83] on link "Visi produkti" at bounding box center [804, 75] width 120 height 39
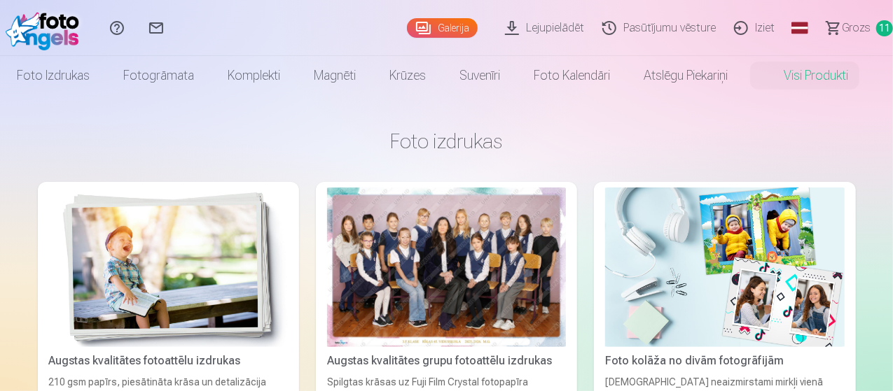
click at [605, 263] on img at bounding box center [724, 268] width 239 height 160
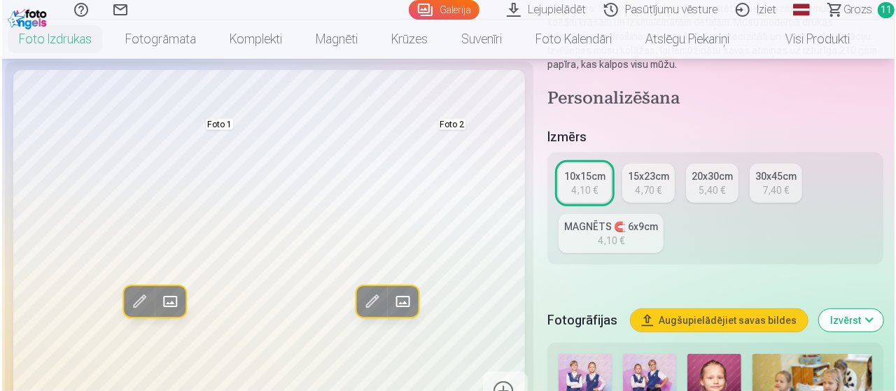
scroll to position [195, 0]
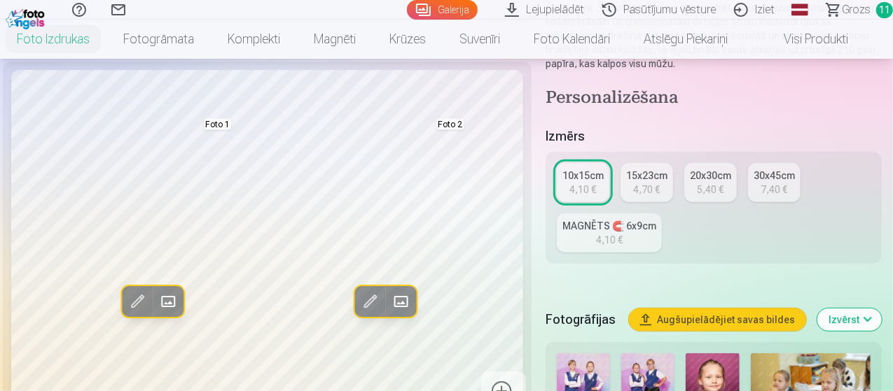
click at [126, 313] on span at bounding box center [137, 302] width 22 height 22
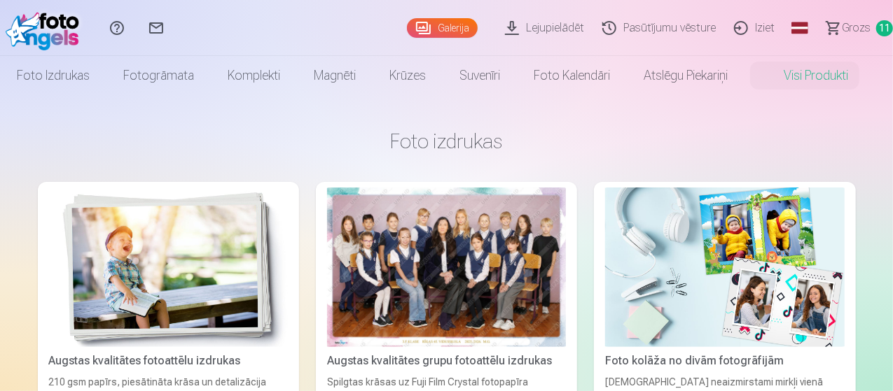
click at [848, 26] on span "Grozs" at bounding box center [856, 28] width 29 height 17
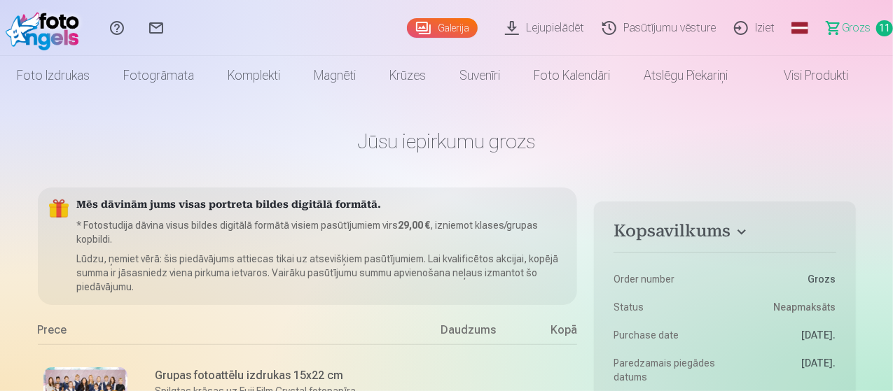
click at [409, 25] on link "Galerija" at bounding box center [442, 28] width 71 height 20
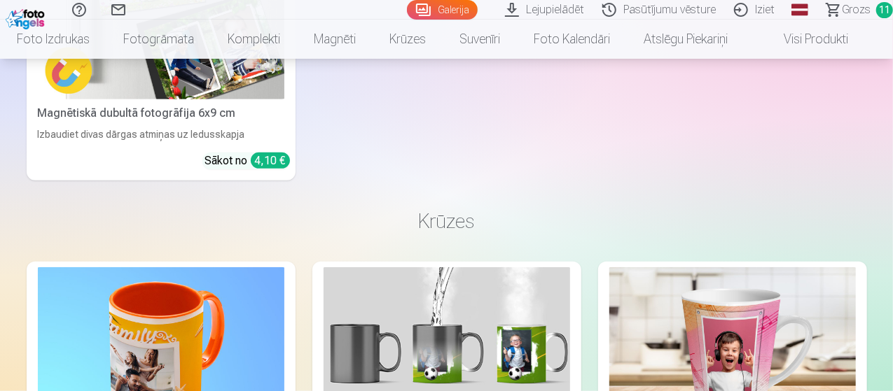
scroll to position [11105, 0]
click at [852, 8] on span "Grozs" at bounding box center [856, 9] width 29 height 17
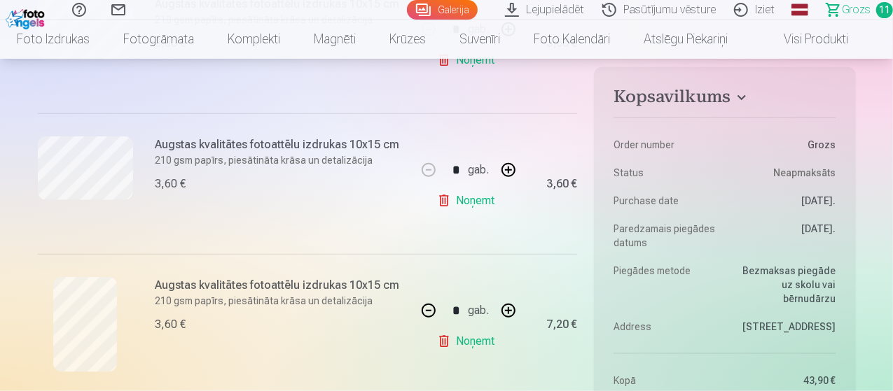
scroll to position [653, 0]
click at [466, 200] on link "Noņemt" at bounding box center [469, 202] width 64 height 28
type input "*"
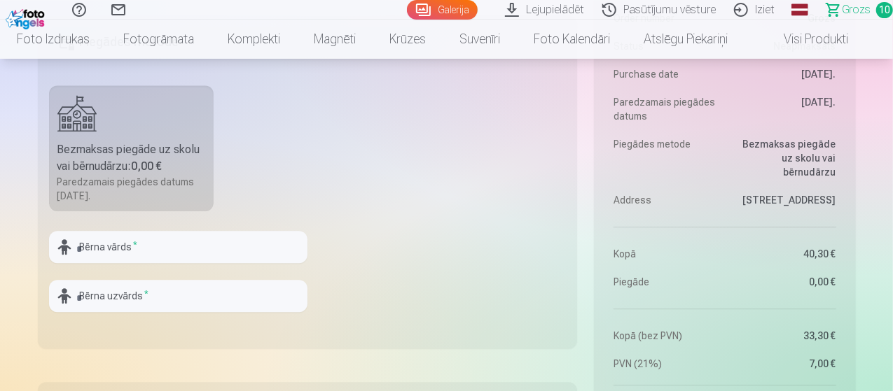
scroll to position [1754, 0]
click at [136, 244] on input "text" at bounding box center [178, 246] width 258 height 32
type input "****"
type input "******"
drag, startPoint x: 446, startPoint y: 263, endPoint x: 394, endPoint y: 303, distance: 66.4
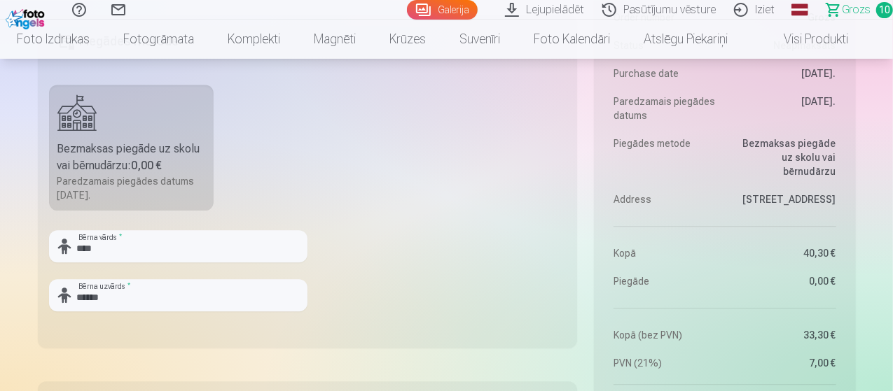
click at [394, 303] on fieldset "Piegādes metode Bezmaksas piegāde uz skolu vai bērnudārzu : 0,00 € Paredzamais …" at bounding box center [308, 181] width 540 height 333
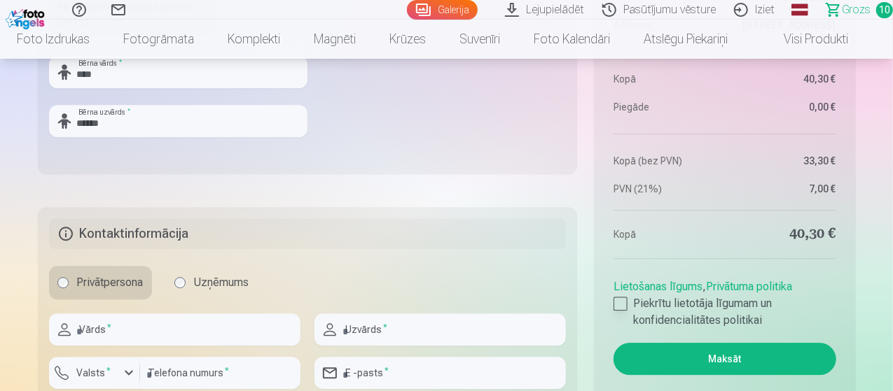
scroll to position [2002, 0]
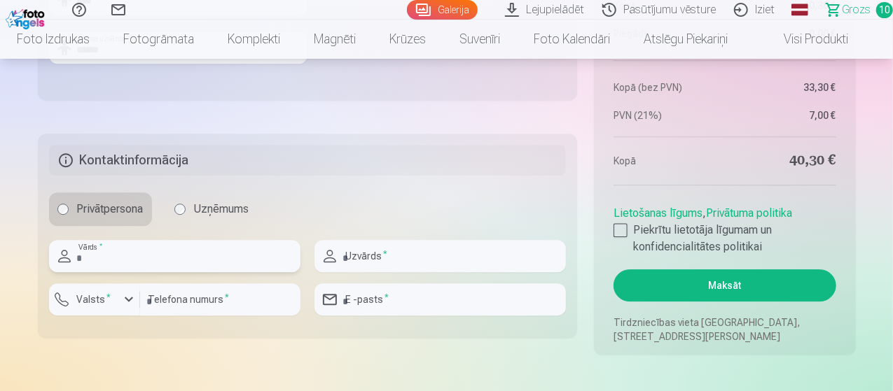
click at [186, 249] on input "text" at bounding box center [174, 256] width 251 height 32
type input "*******"
click at [134, 293] on div "button" at bounding box center [128, 299] width 17 height 17
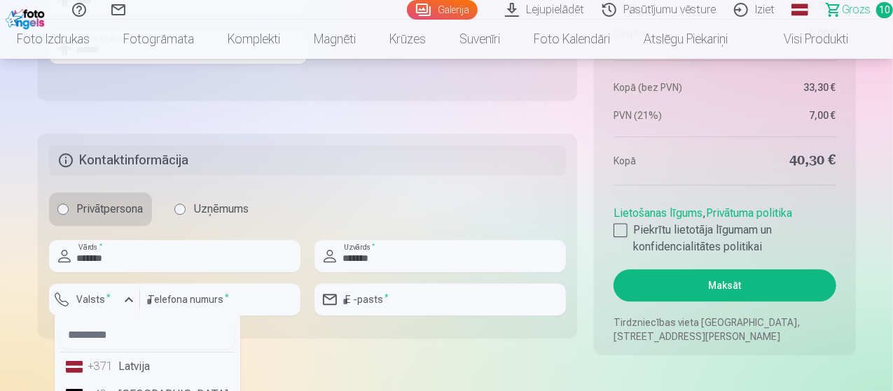
click at [134, 369] on li "+371 Latvija" at bounding box center [147, 367] width 174 height 28
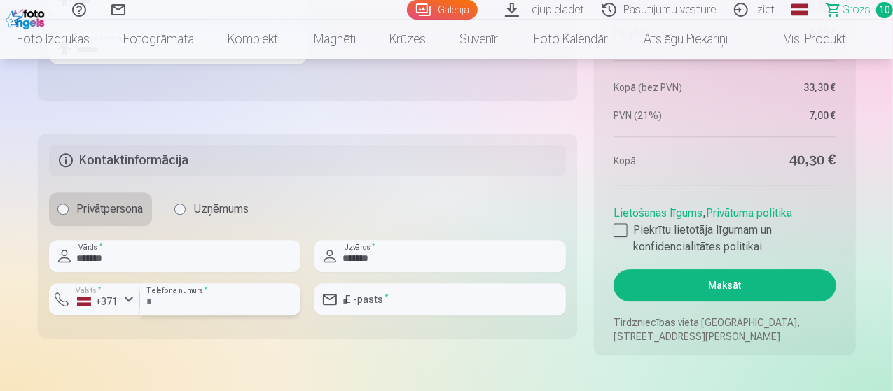
click at [220, 296] on input "number" at bounding box center [220, 300] width 160 height 32
type input "********"
click at [381, 302] on input "**********" at bounding box center [439, 300] width 251 height 32
type input "**********"
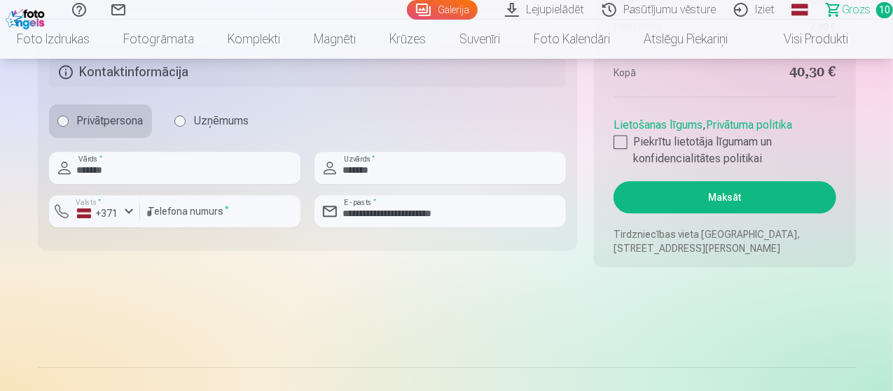
scroll to position [2092, 0]
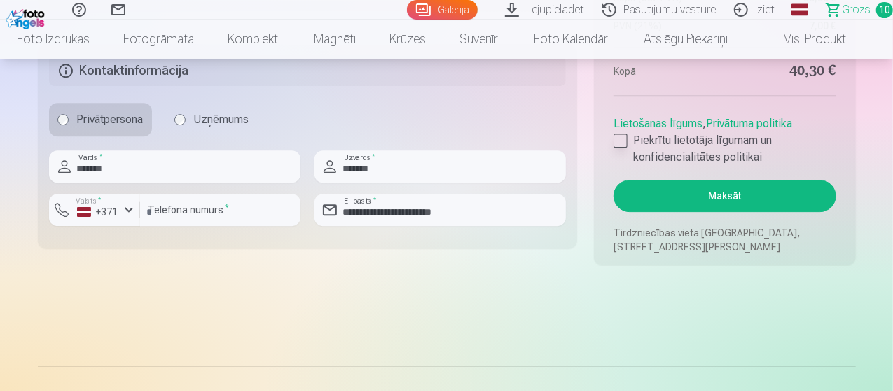
click at [624, 135] on div at bounding box center [620, 141] width 14 height 14
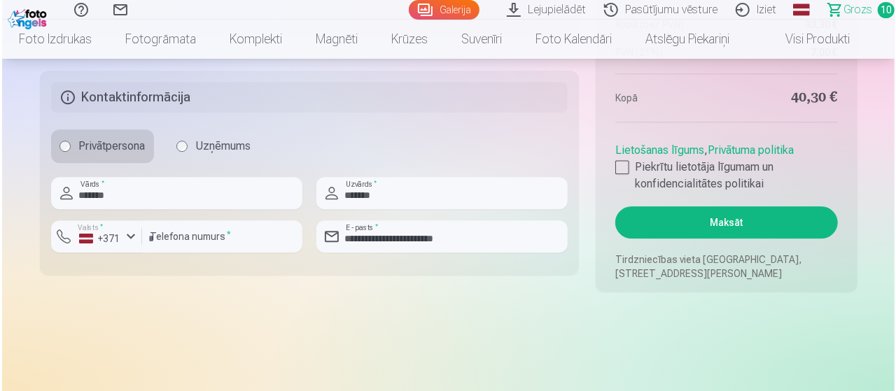
scroll to position [2066, 0]
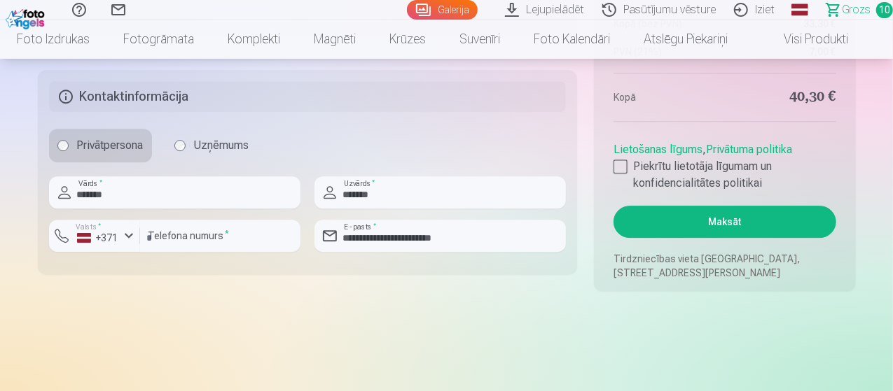
click at [714, 218] on button "Maksāt" at bounding box center [724, 222] width 222 height 32
